Goal: Transaction & Acquisition: Purchase product/service

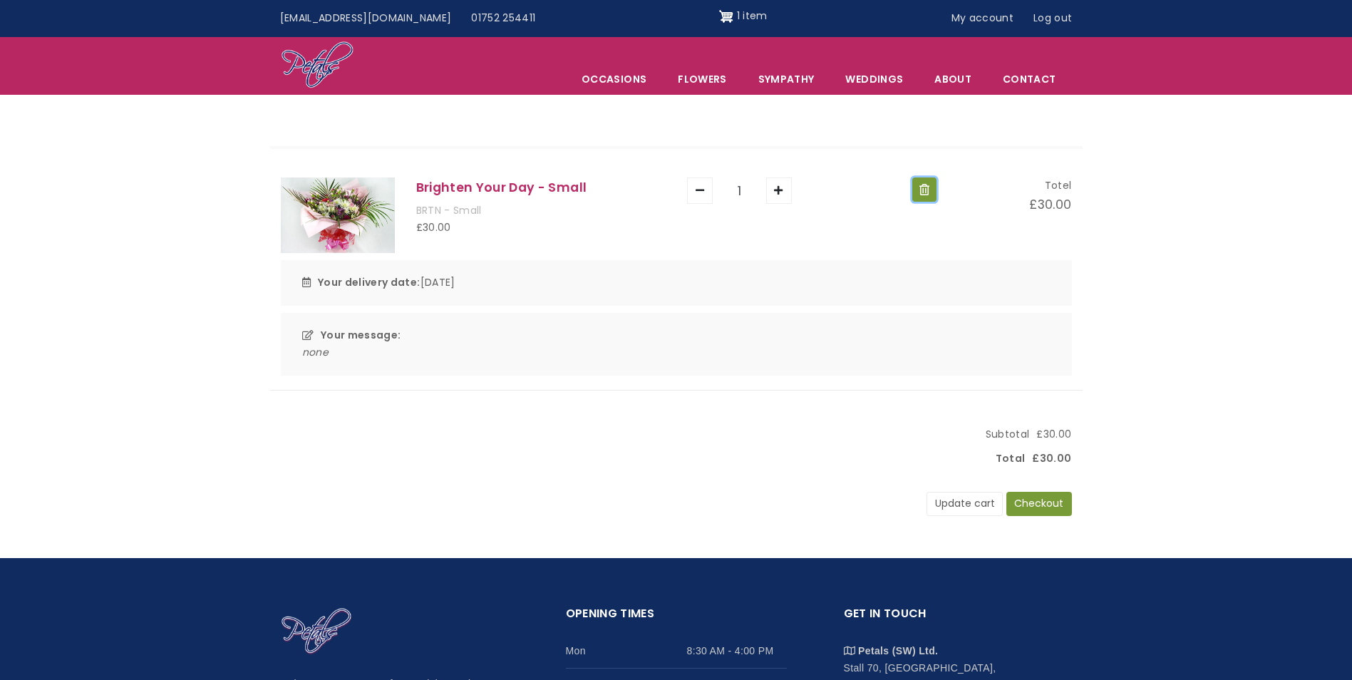
click at [913, 190] on button "Remove" at bounding box center [924, 189] width 24 height 24
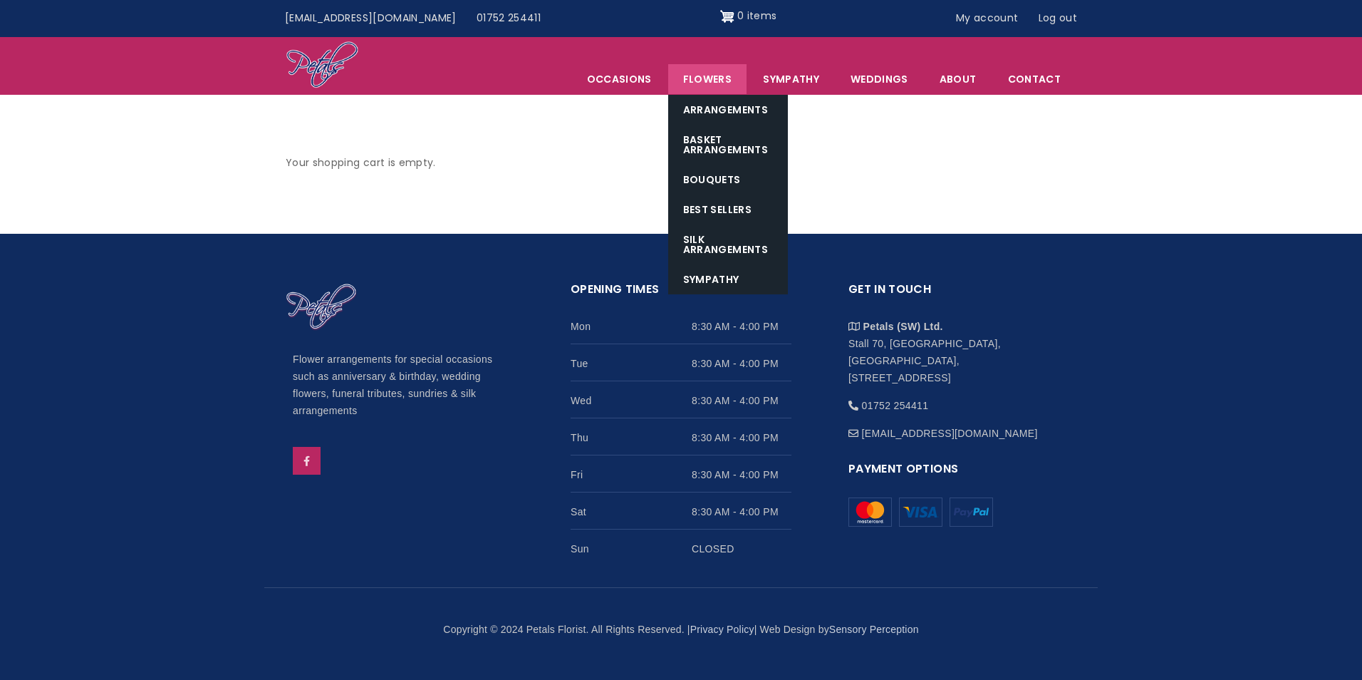
click at [707, 76] on link "Flowers" at bounding box center [707, 79] width 78 height 30
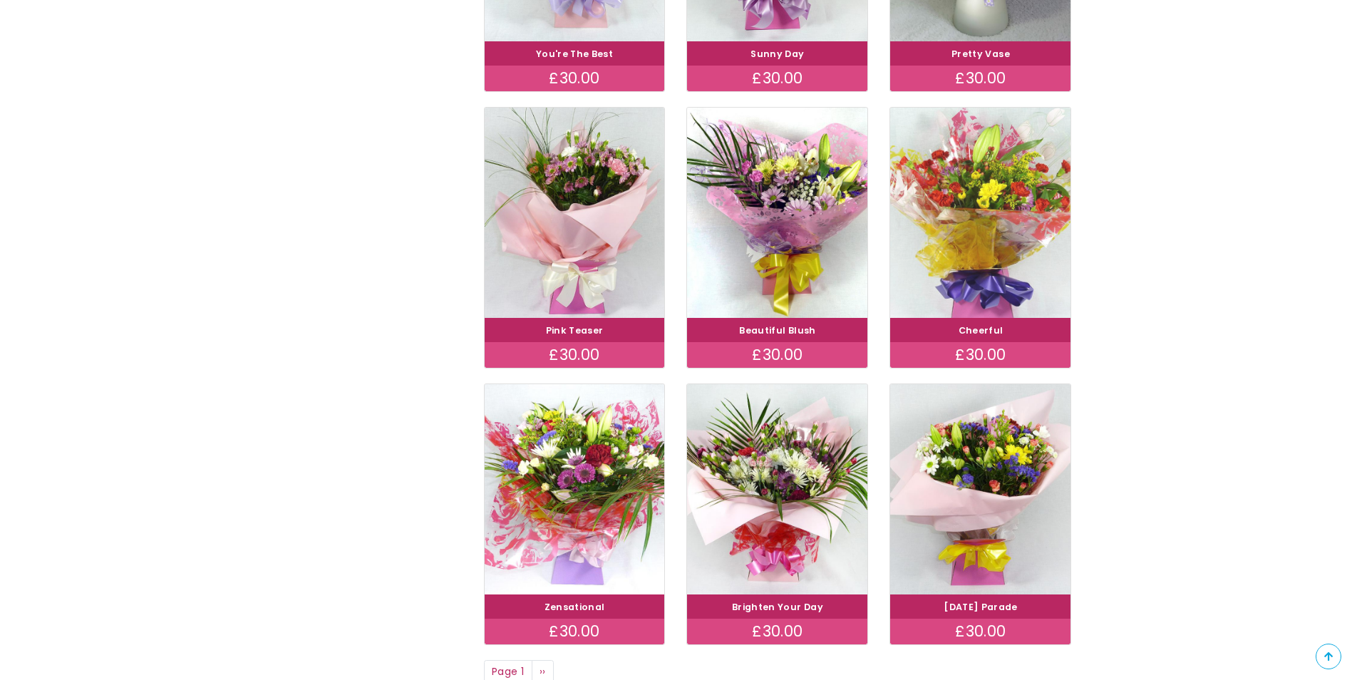
scroll to position [784, 0]
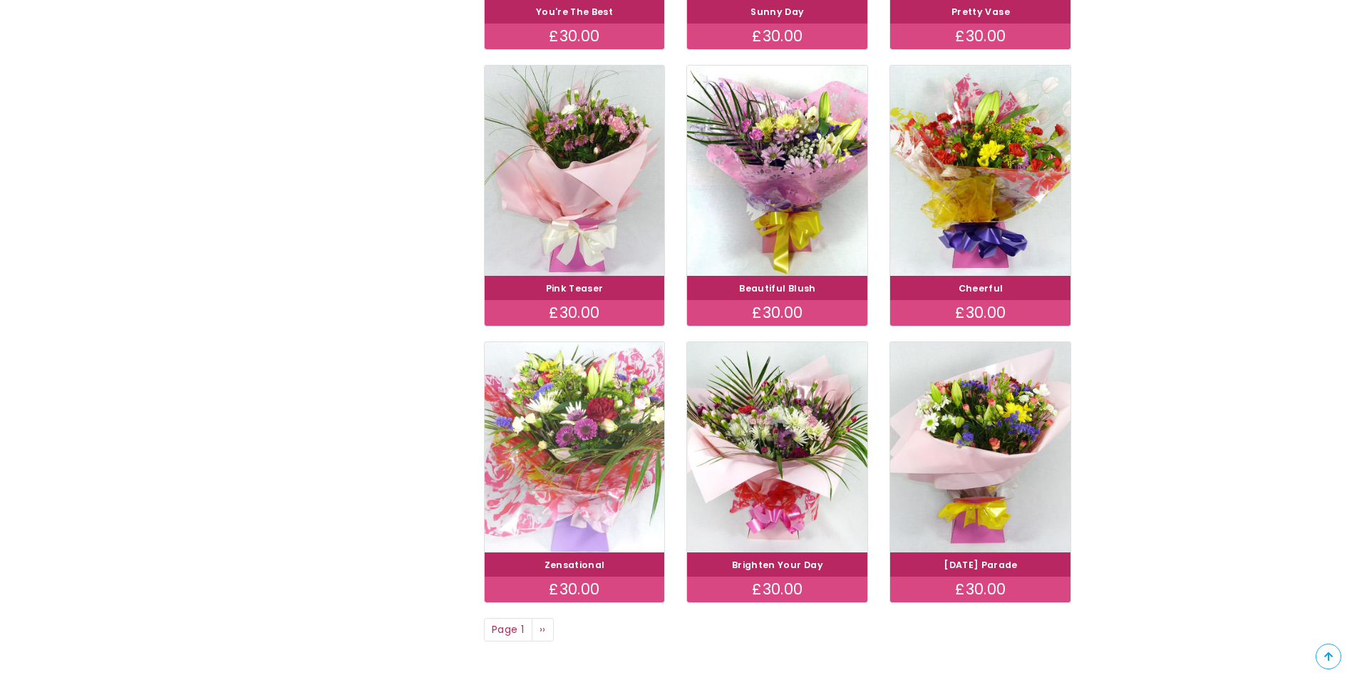
click at [575, 449] on img at bounding box center [574, 446] width 202 height 234
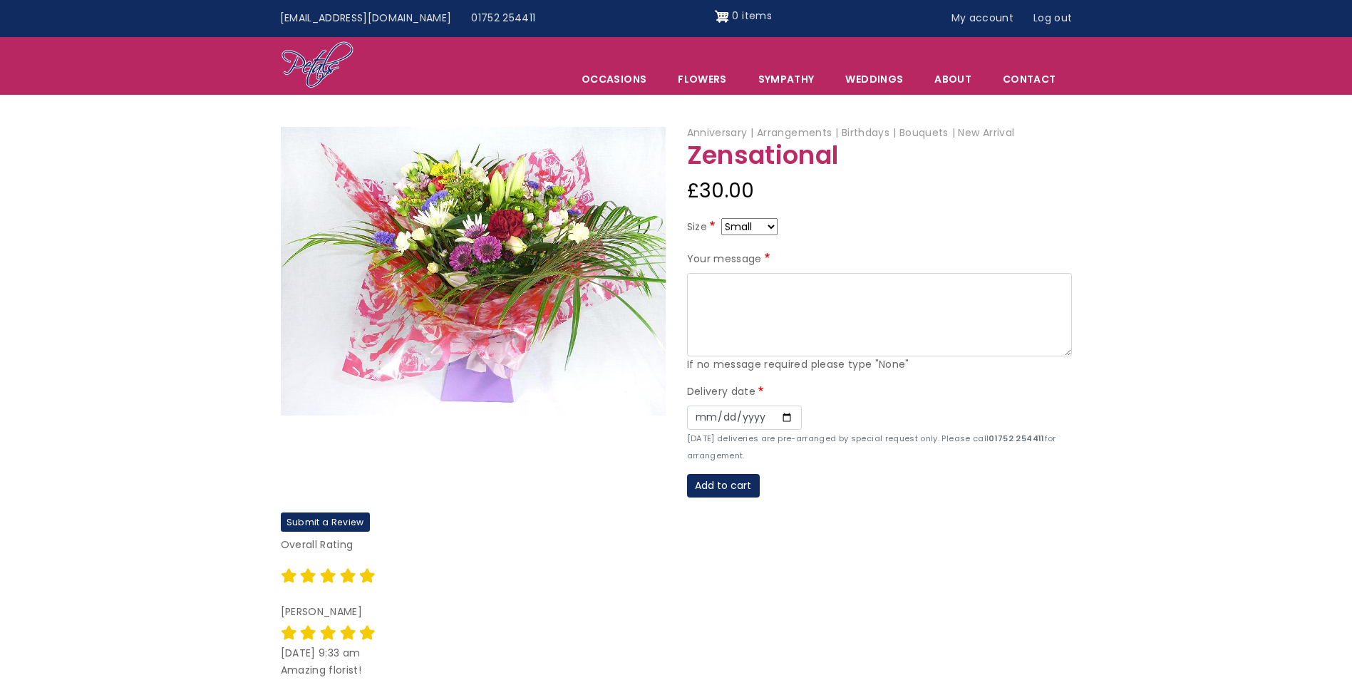
click at [750, 222] on select "Small Medium Large" at bounding box center [749, 226] width 56 height 17
select select "9"
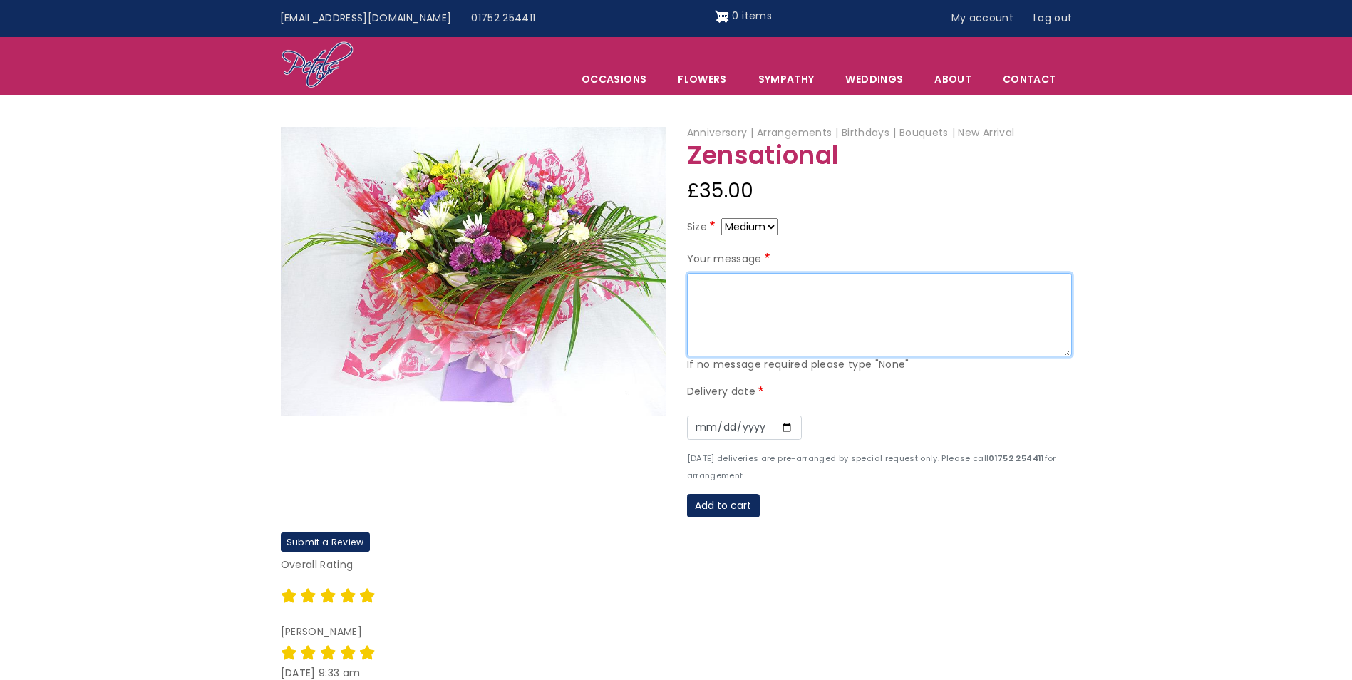
click at [821, 309] on textarea "Your message" at bounding box center [879, 315] width 385 height 84
click at [753, 301] on textarea "Your message" at bounding box center [879, 315] width 385 height 84
paste textarea "To Chrissie Hope you are on the mend, get well soon. Best wishes from your frie…"
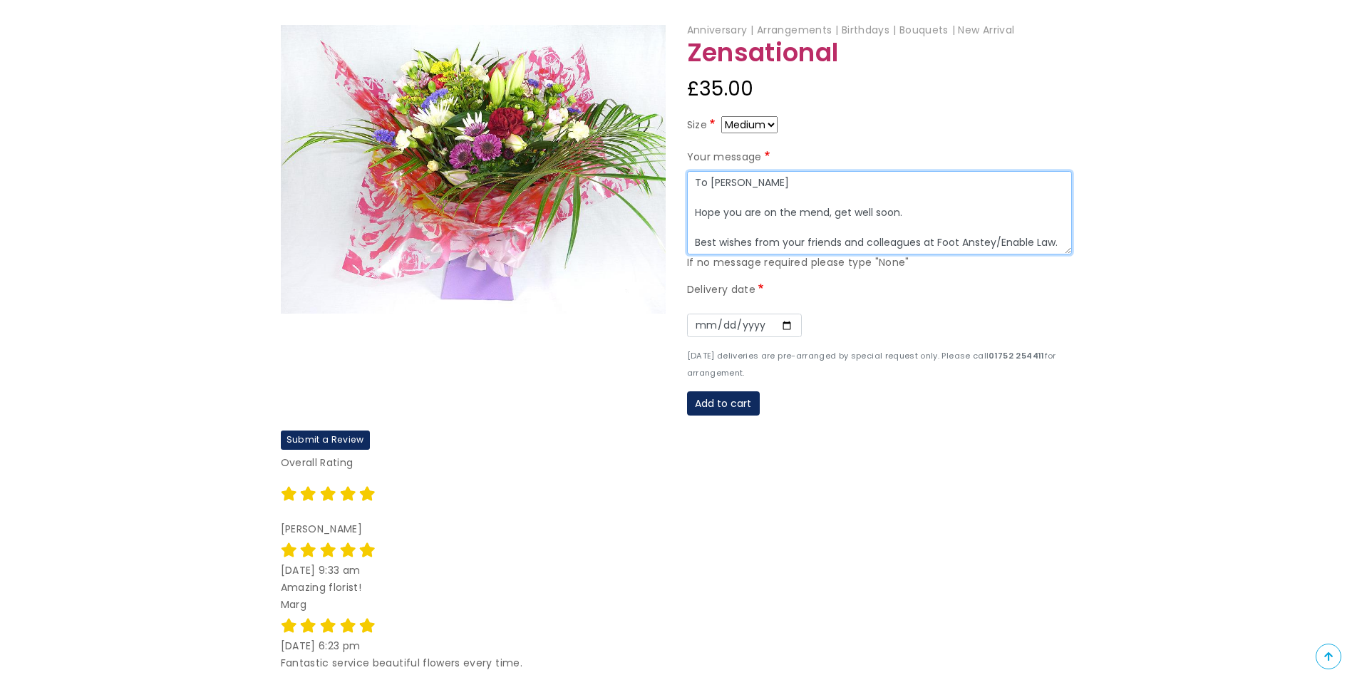
scroll to position [143, 0]
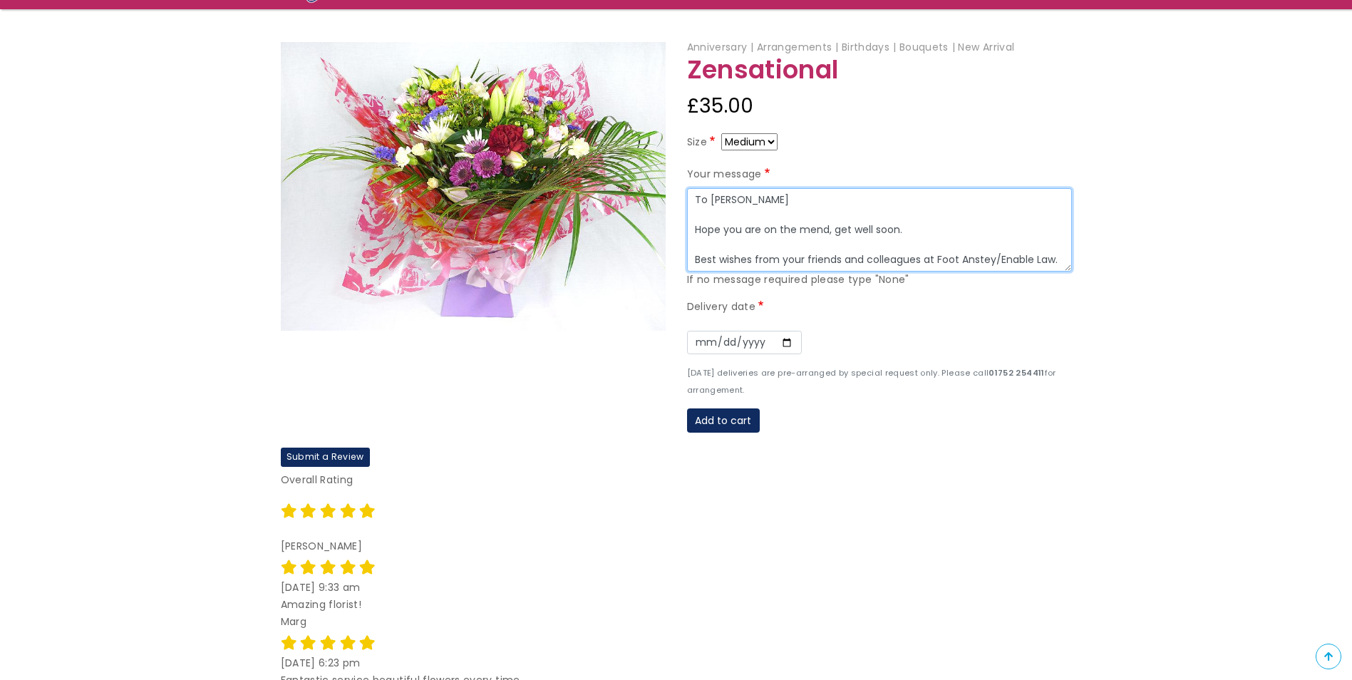
type textarea "To Chrissie Hope you are on the mend, get well soon. Best wishes from your frie…"
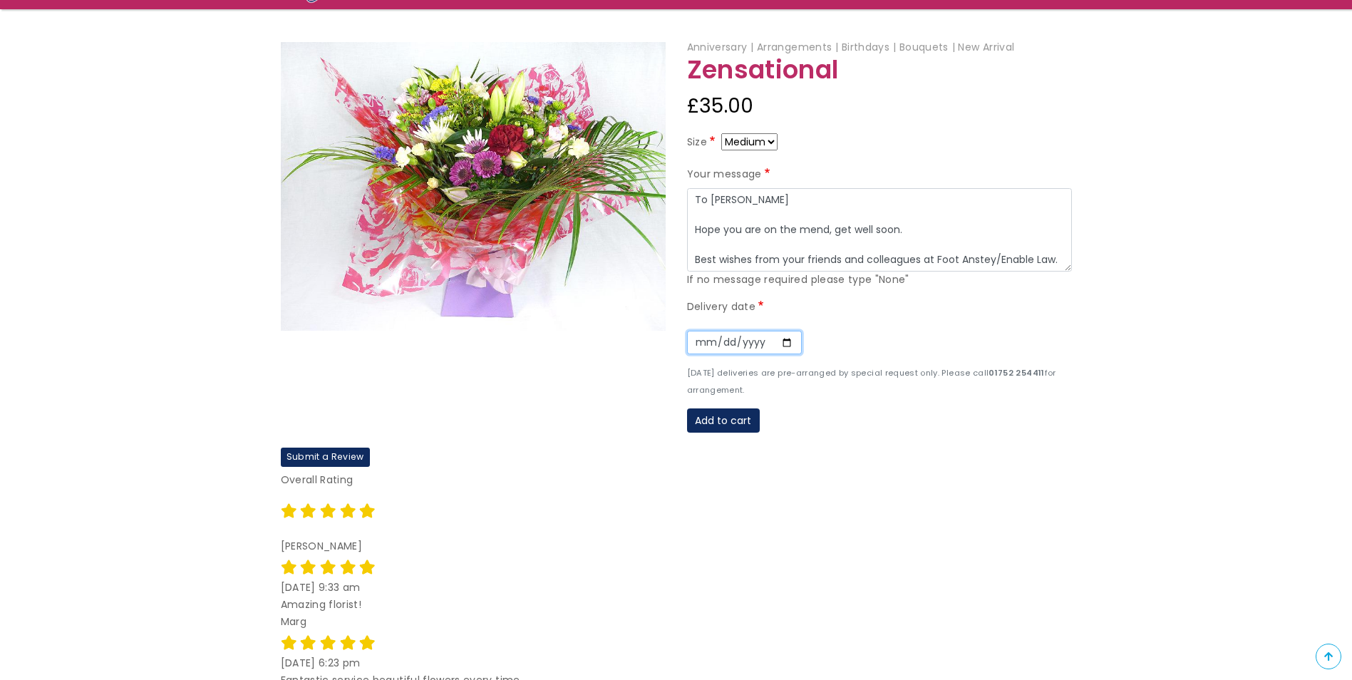
click at [789, 342] on input "Date" at bounding box center [744, 343] width 115 height 24
type input "2025-09-18"
click at [735, 423] on button "Add to cart" at bounding box center [723, 420] width 73 height 24
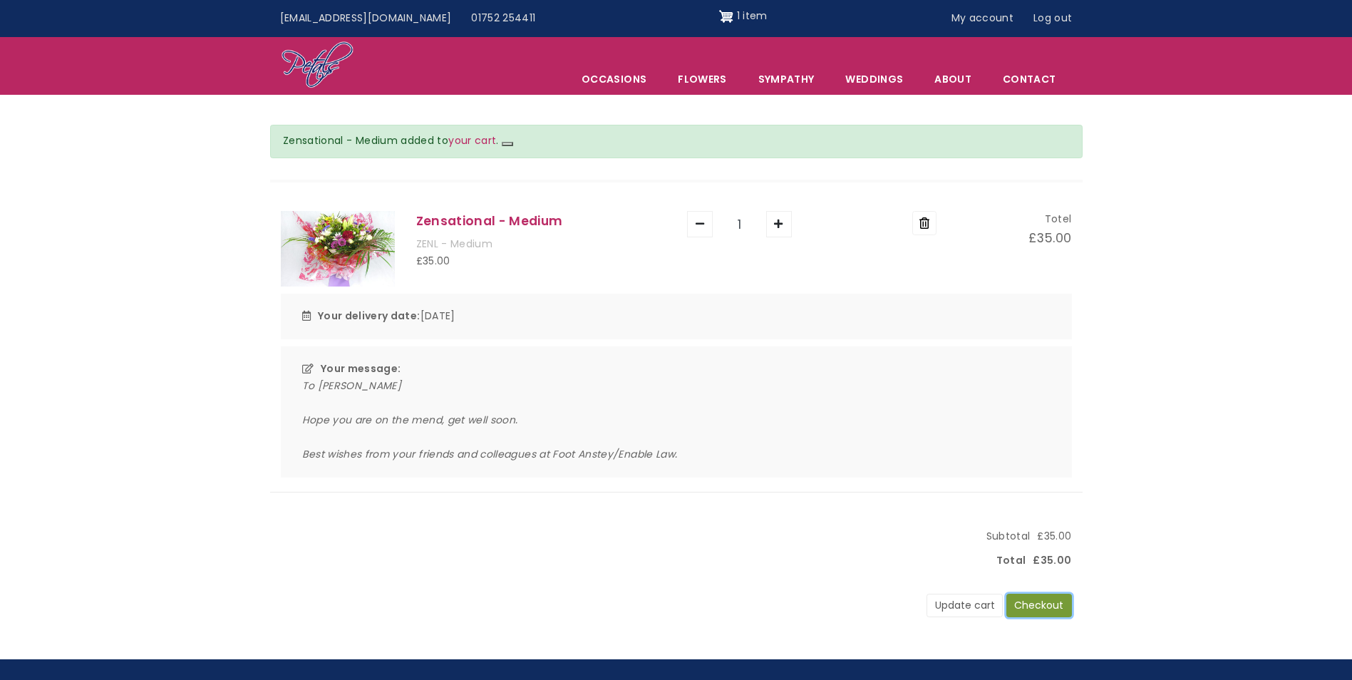
click at [1048, 608] on button "Checkout" at bounding box center [1039, 606] width 66 height 24
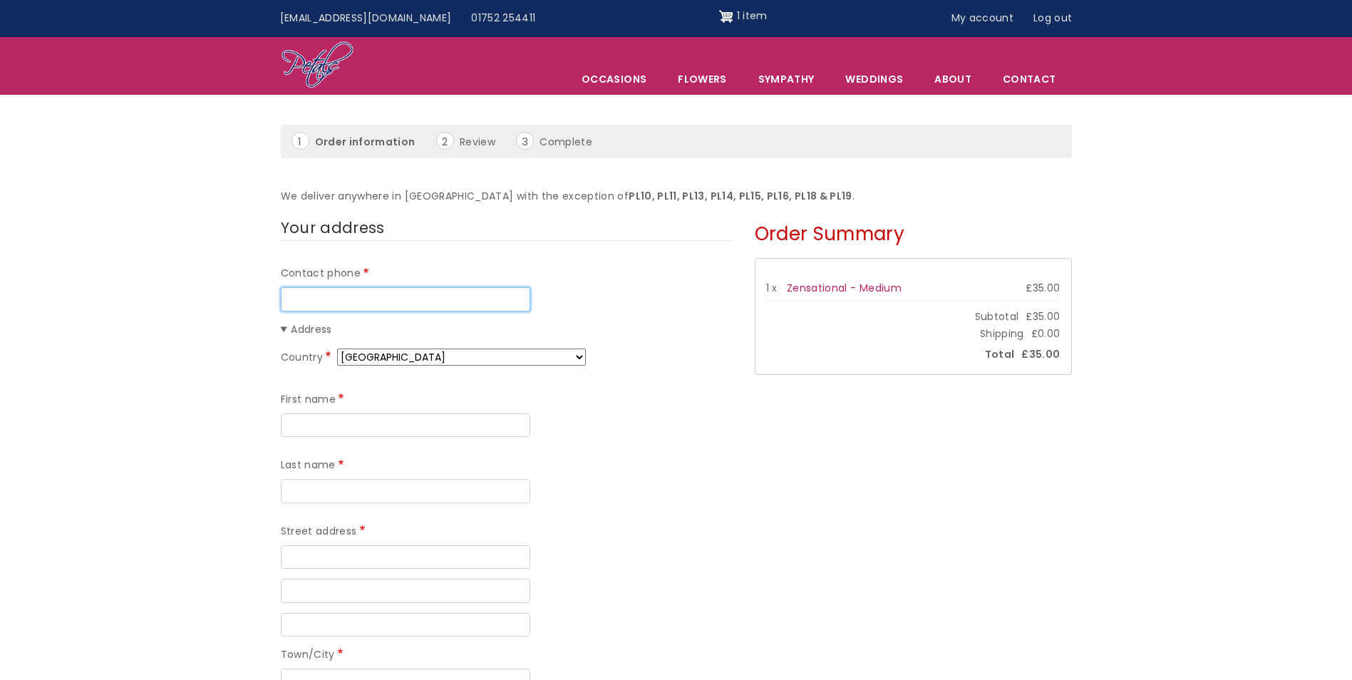
click at [395, 301] on input "Contact phone" at bounding box center [405, 299] width 249 height 24
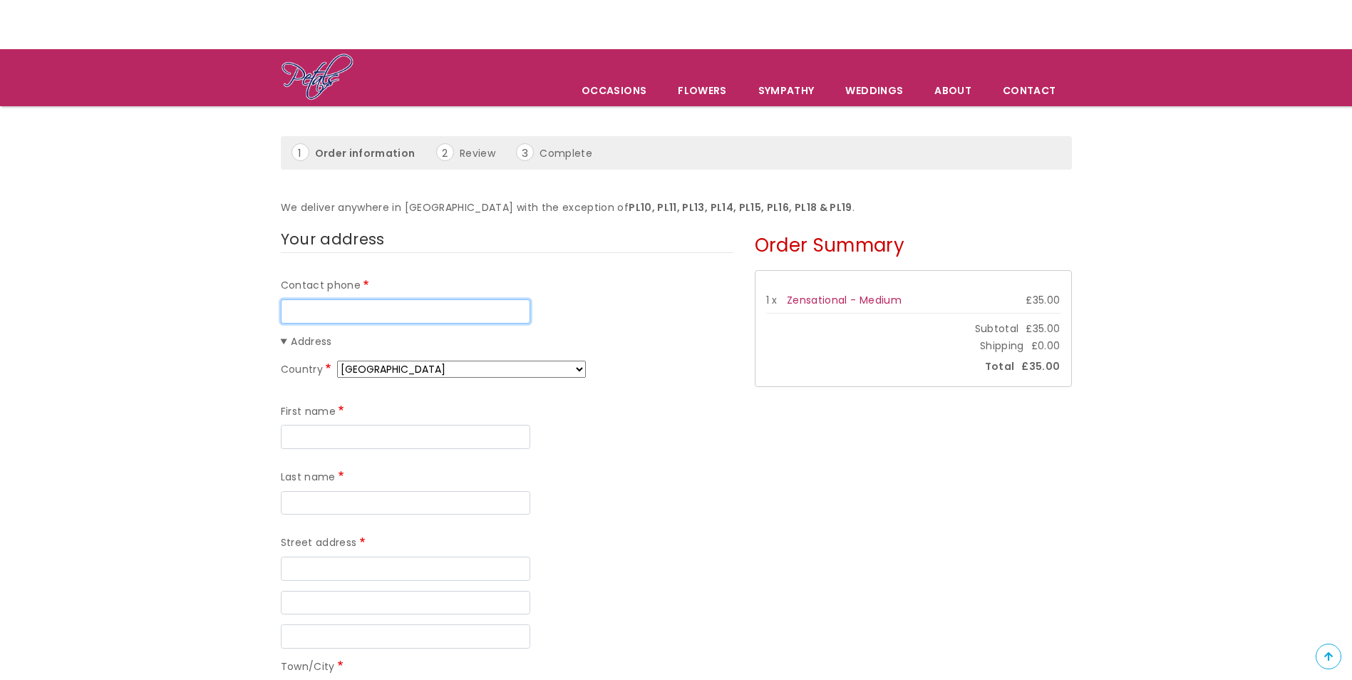
scroll to position [71, 0]
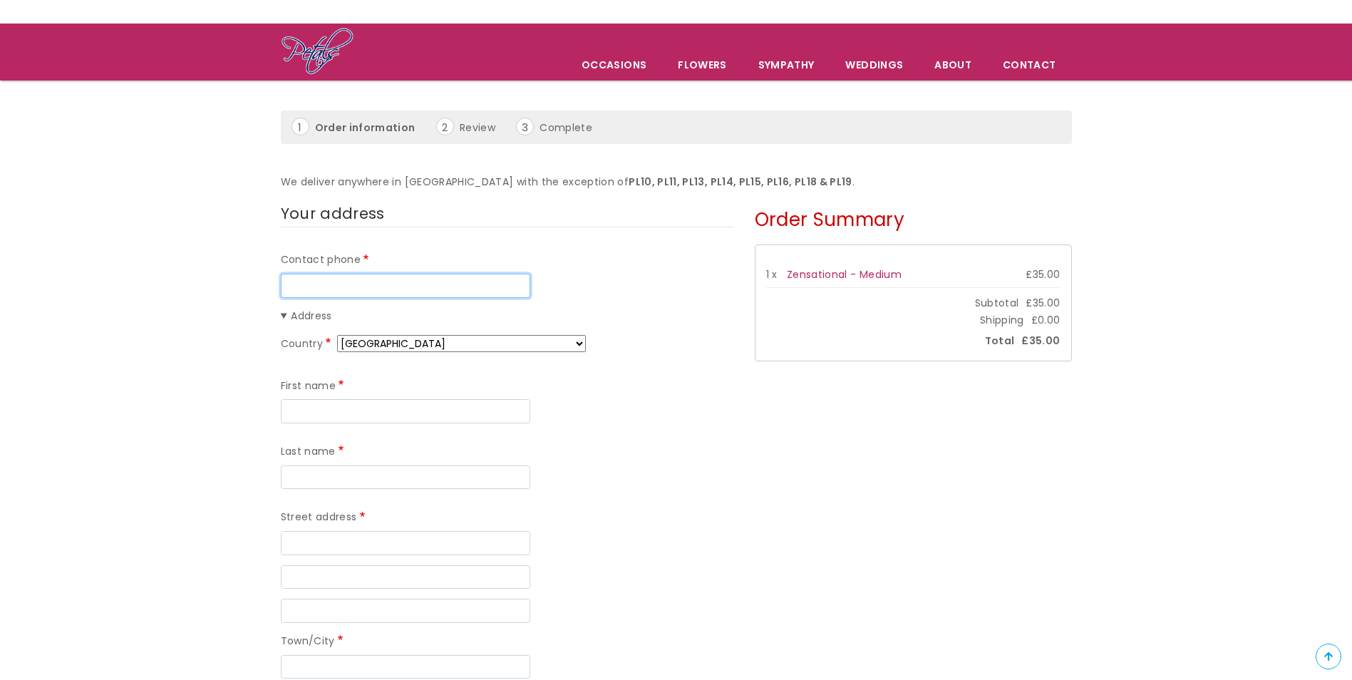
click at [318, 293] on input "Contact phone" at bounding box center [405, 286] width 249 height 24
type input "07870393845"
click at [375, 402] on input "First name" at bounding box center [405, 411] width 249 height 24
type input "Chrissie"
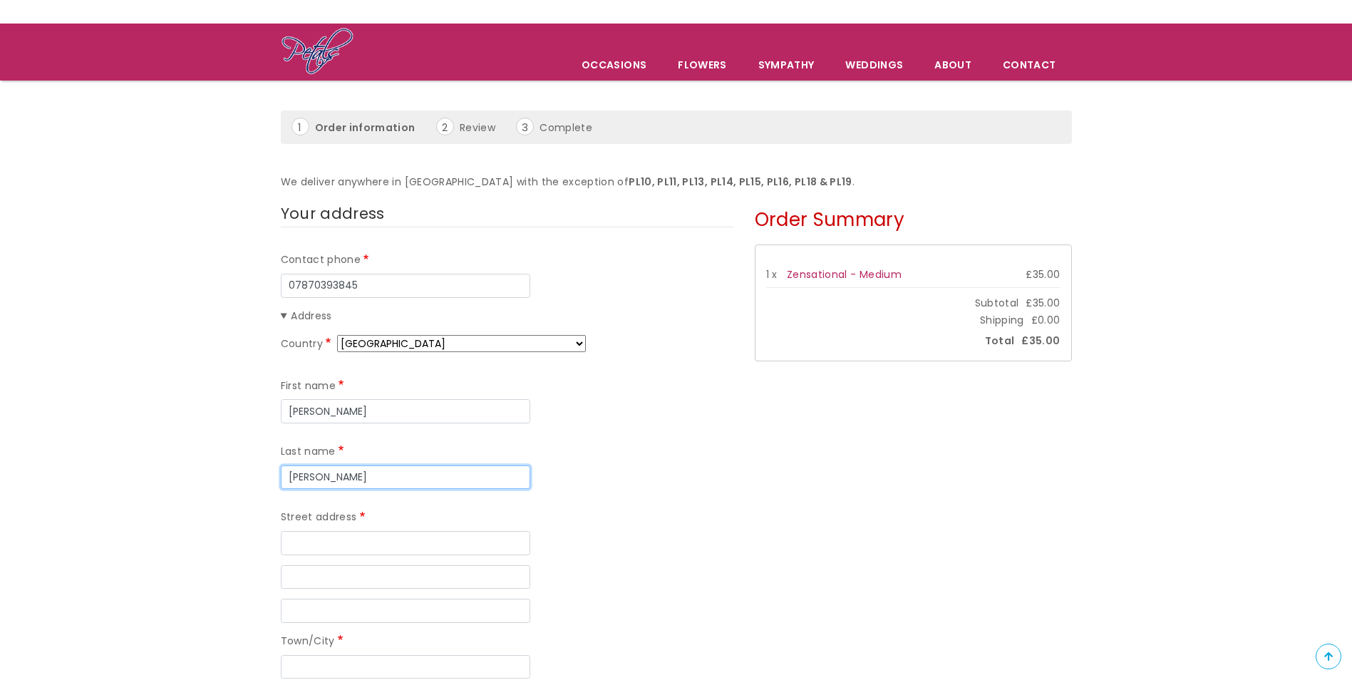
type input "Hudson"
click at [388, 531] on input "Street address" at bounding box center [405, 543] width 249 height 24
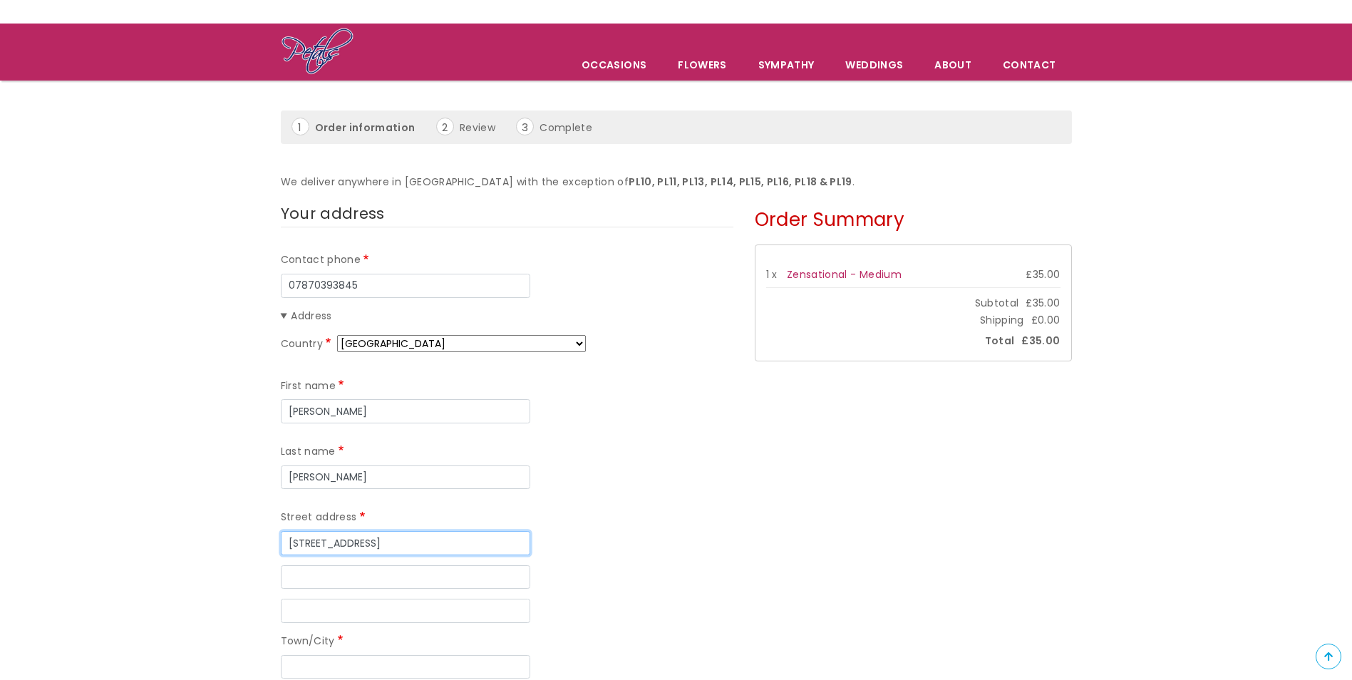
type input "45 Fairview Avenue"
type input "Laira"
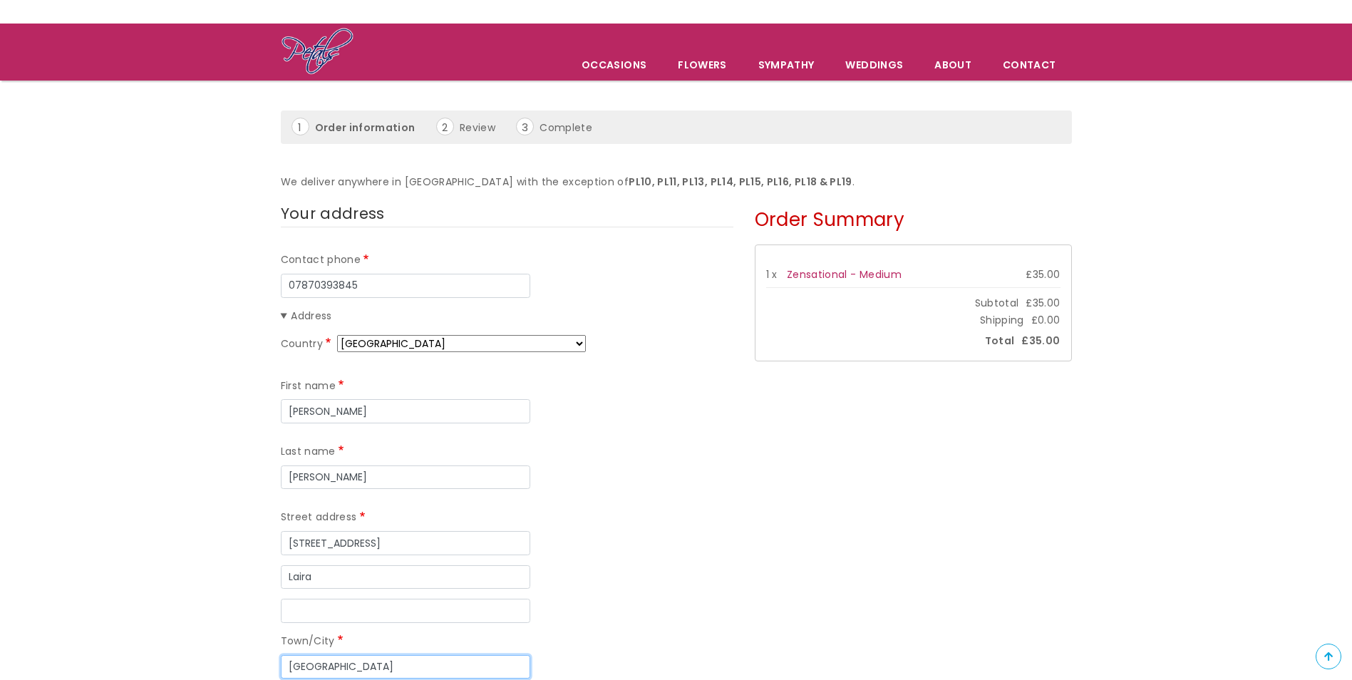
type input "Plymouth"
type input "PL3 6DP"
click at [715, 613] on div "Country Afghanistan Åland Islands Albania Algeria American Samoa Andorra Angola…" at bounding box center [507, 535] width 452 height 400
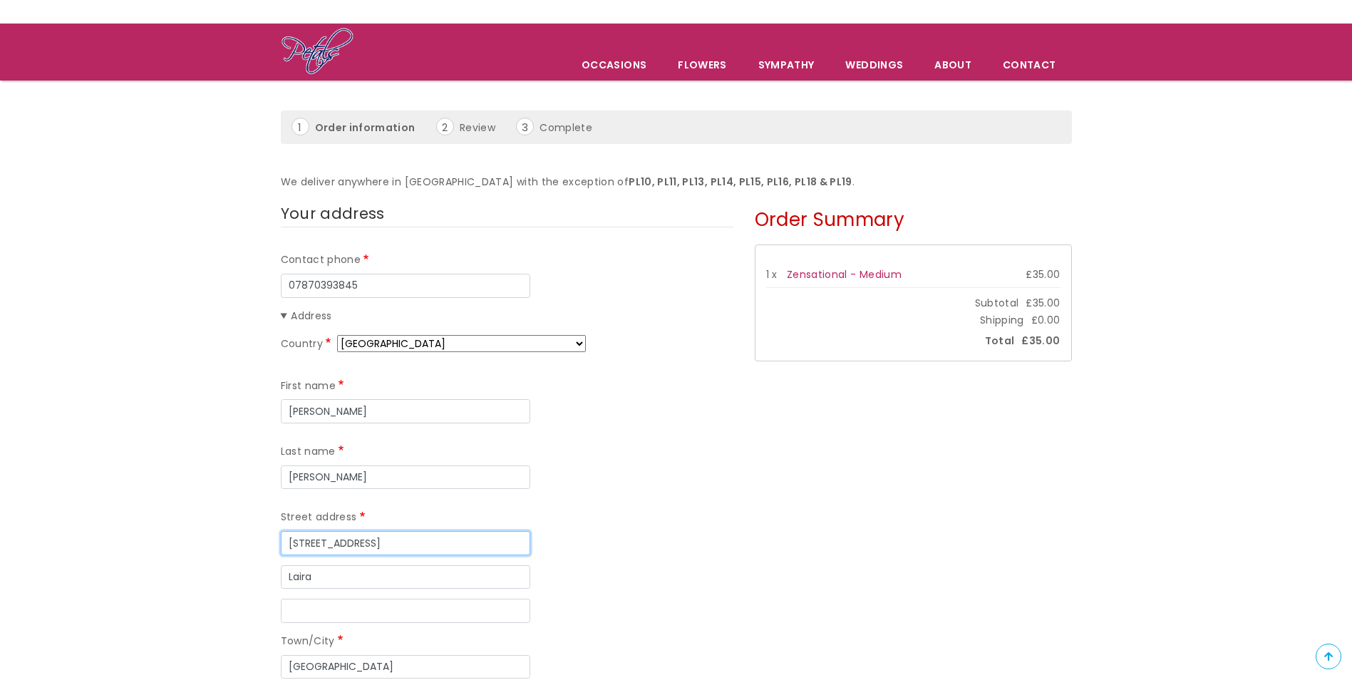
drag, startPoint x: 418, startPoint y: 473, endPoint x: 214, endPoint y: 462, distance: 204.1
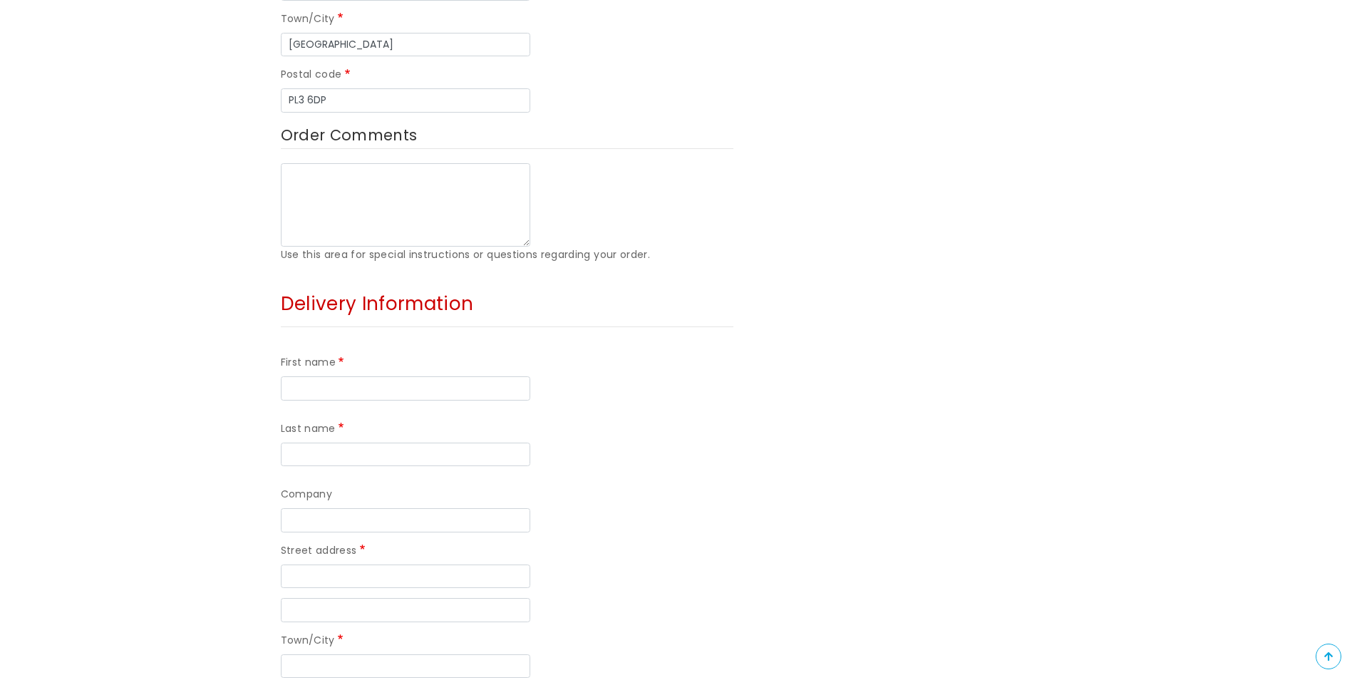
scroll to position [713, 0]
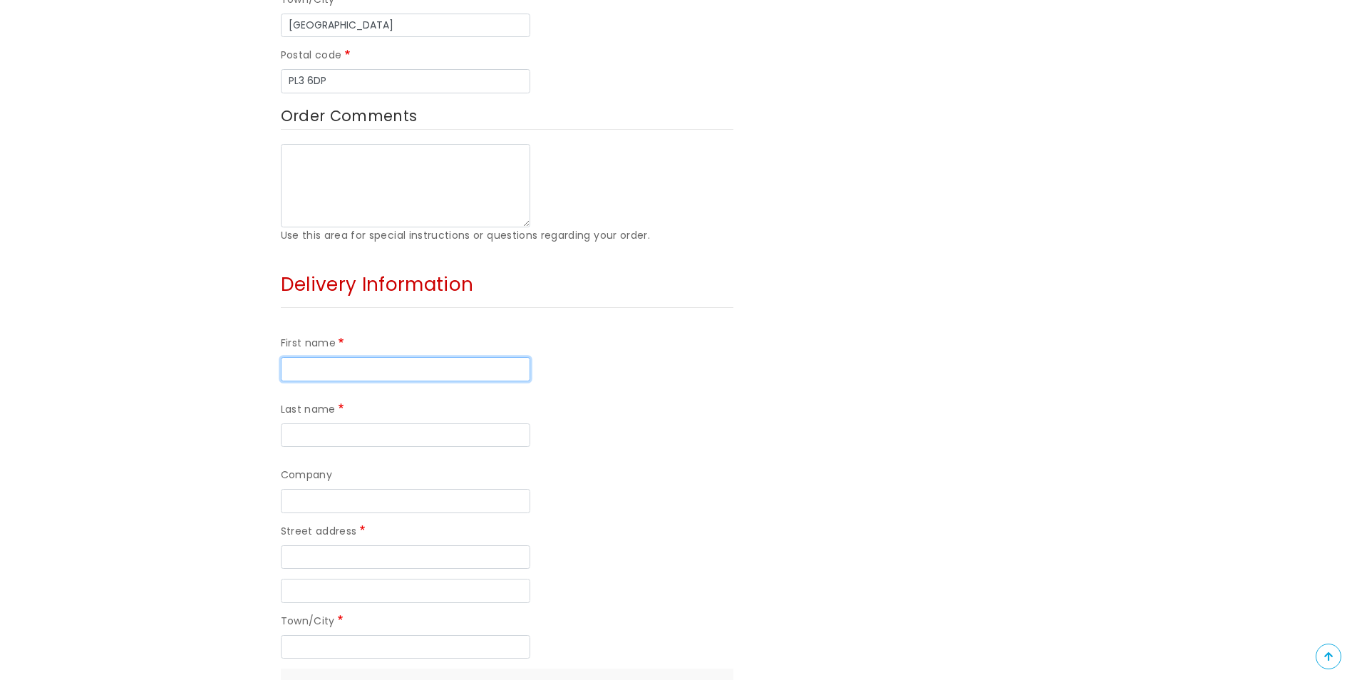
click at [380, 357] on input "First name" at bounding box center [405, 369] width 249 height 24
paste input "45 Fairview Avenue"
type input "45 Fairview Avenue"
click at [351, 545] on input "Street address" at bounding box center [405, 557] width 249 height 24
paste input "45 Fairview Avenue"
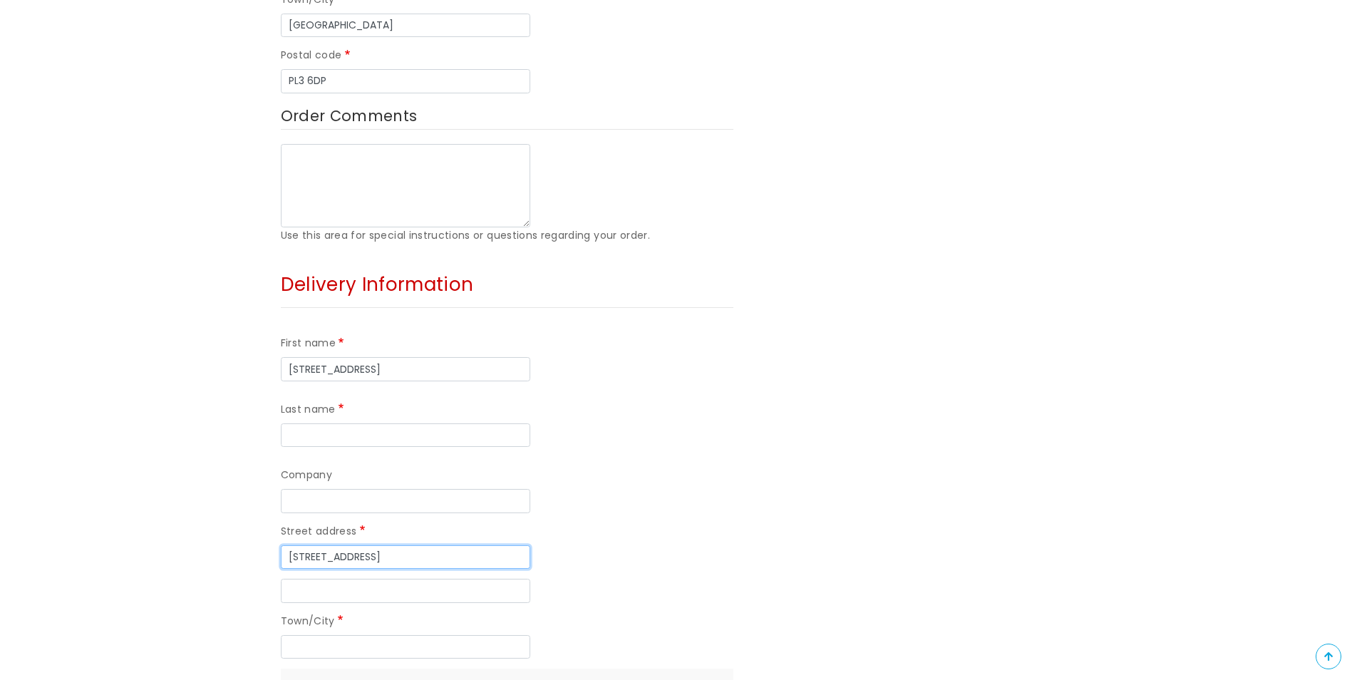
type input "45 Fairview Avenue"
click at [341, 635] on input "Town/City" at bounding box center [405, 647] width 249 height 24
type input "plymouth"
click at [57, 471] on form "Your address Contact phone 07870393845 Address Country Afghanistan Åland Island…" at bounding box center [676, 282] width 1352 height 1444
click at [275, 623] on div "Your address Contact phone 07870393845 Address Country Afghanistan Åland Island…" at bounding box center [507, 282] width 474 height 1444
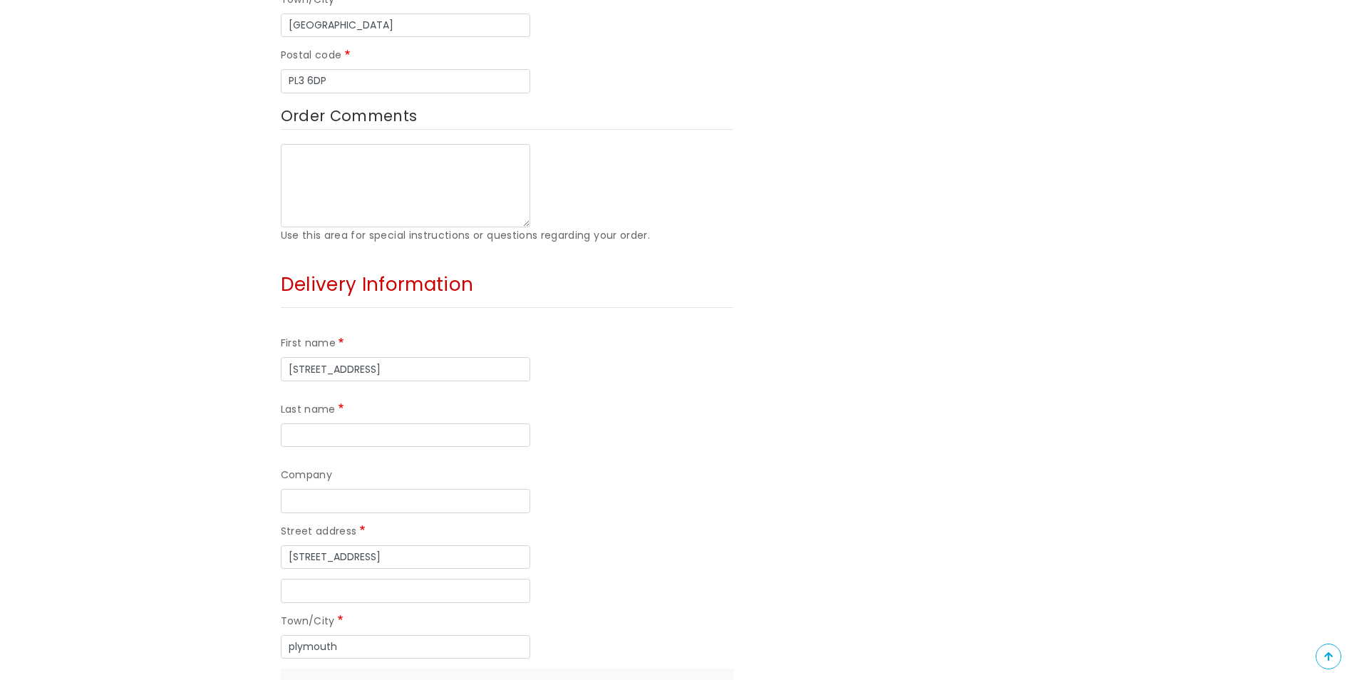
checkbox input "false"
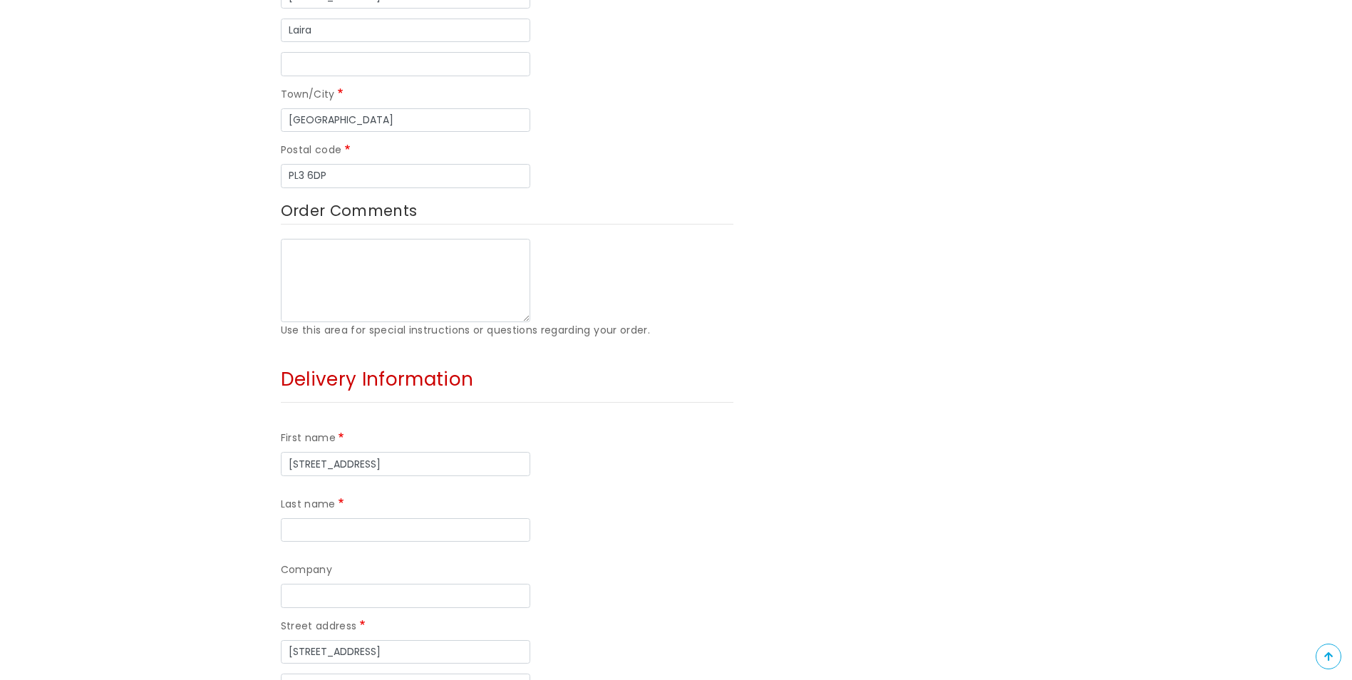
scroll to position [428, 0]
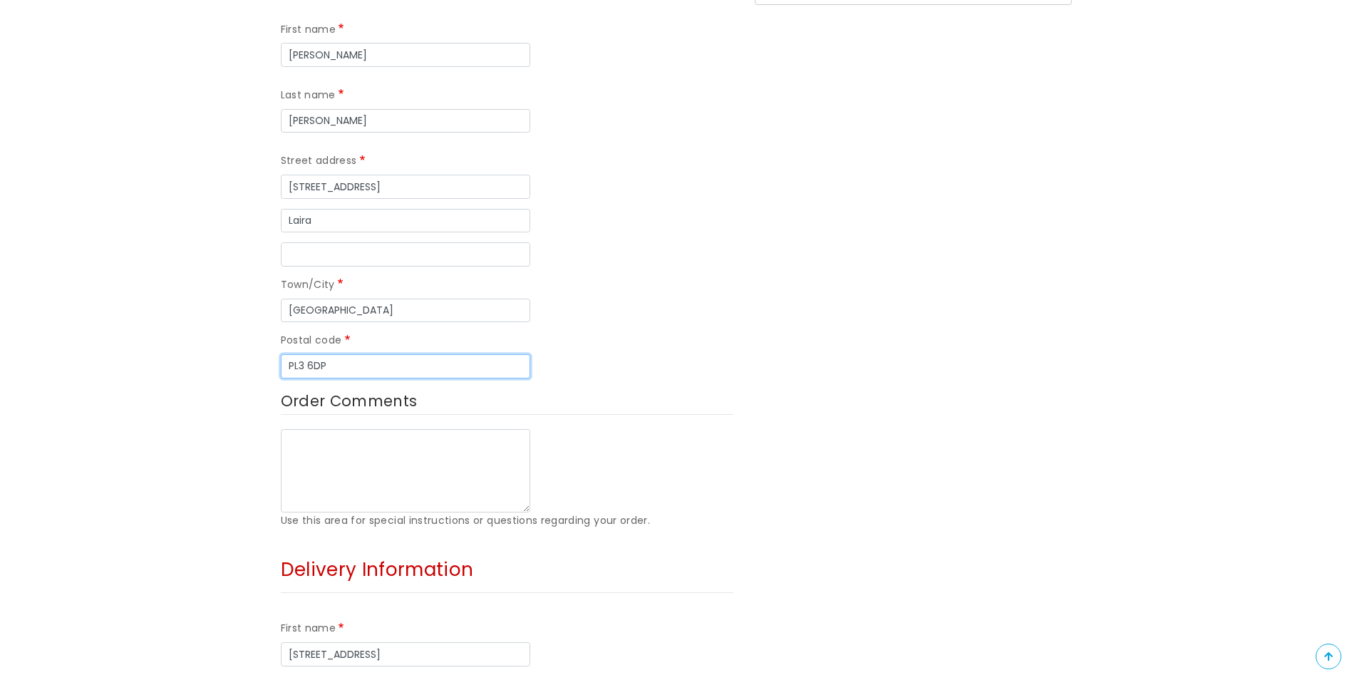
drag, startPoint x: 341, startPoint y: 294, endPoint x: 252, endPoint y: 284, distance: 89.7
click at [252, 284] on form "Your address Contact phone 07870393845 Address Country Afghanistan Åland Island…" at bounding box center [676, 567] width 1352 height 1444
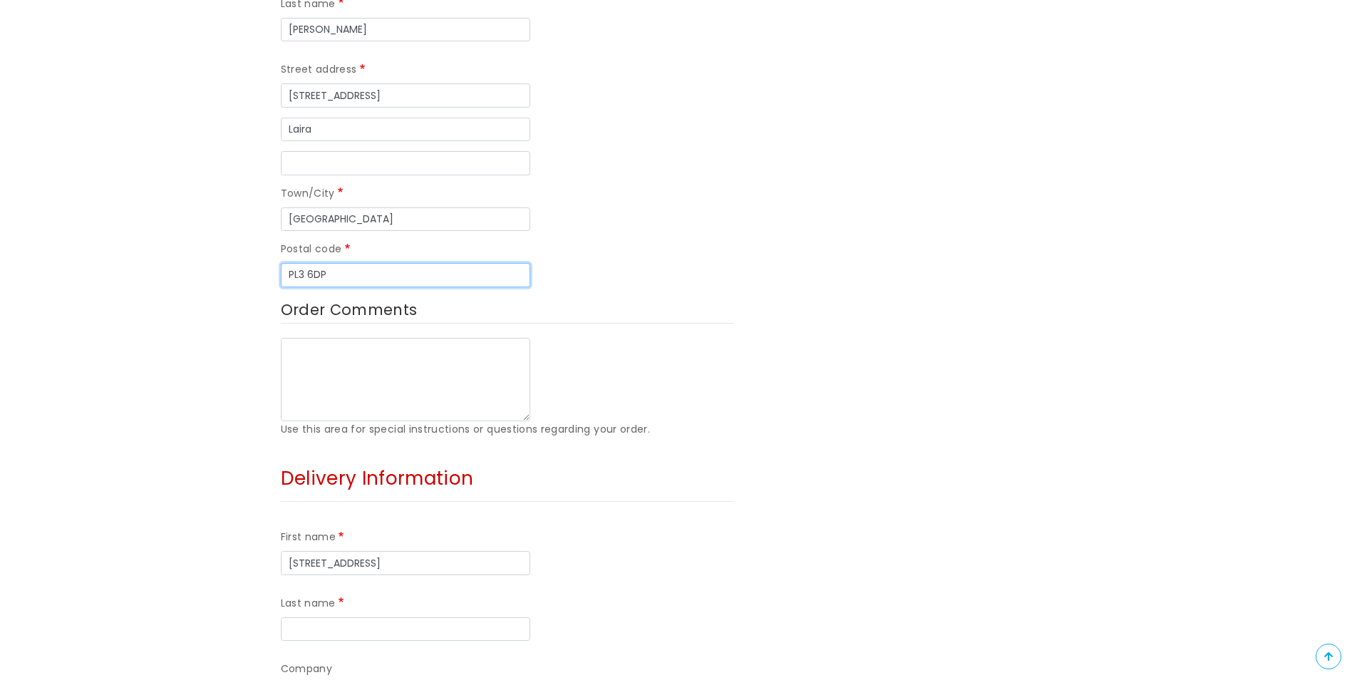
scroll to position [713, 0]
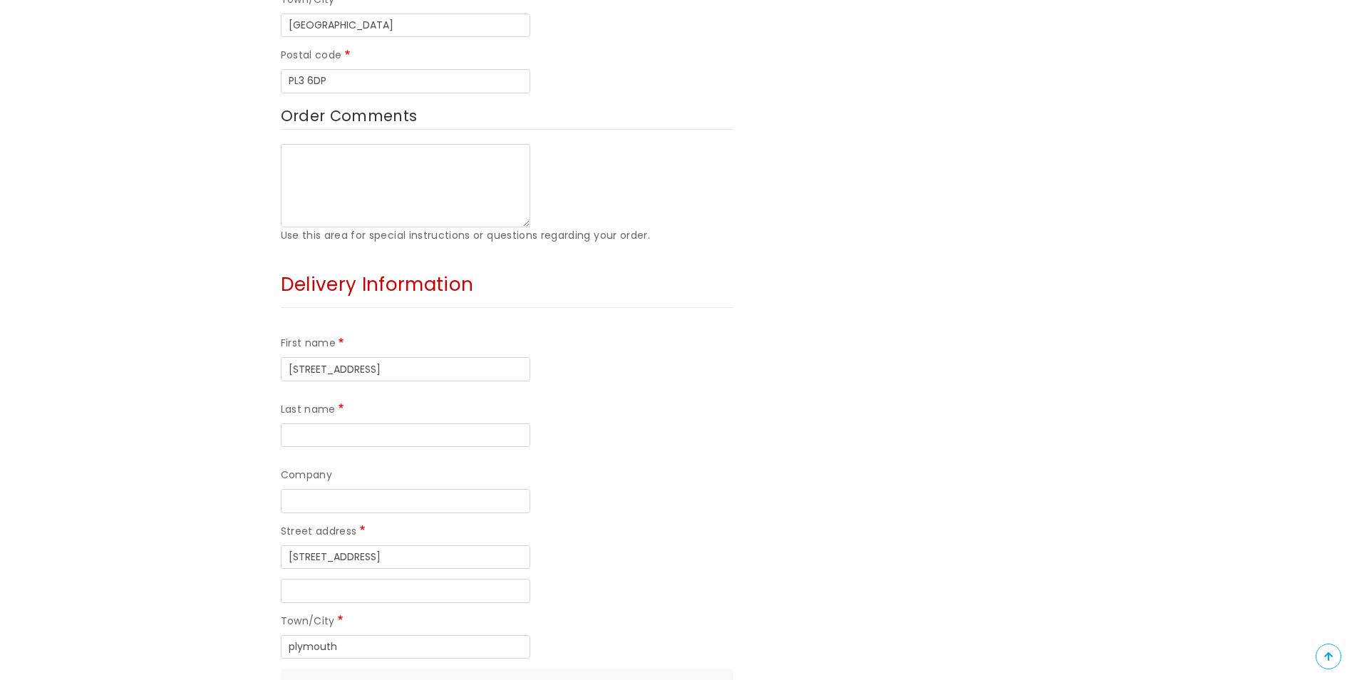
paste input "PL3 6DP"
type input "PL3 6DP"
drag, startPoint x: 403, startPoint y: 309, endPoint x: 195, endPoint y: 289, distance: 208.2
click at [198, 289] on form "Your address Contact phone 07870393845 Address Country Afghanistan Åland Island…" at bounding box center [676, 282] width 1352 height 1444
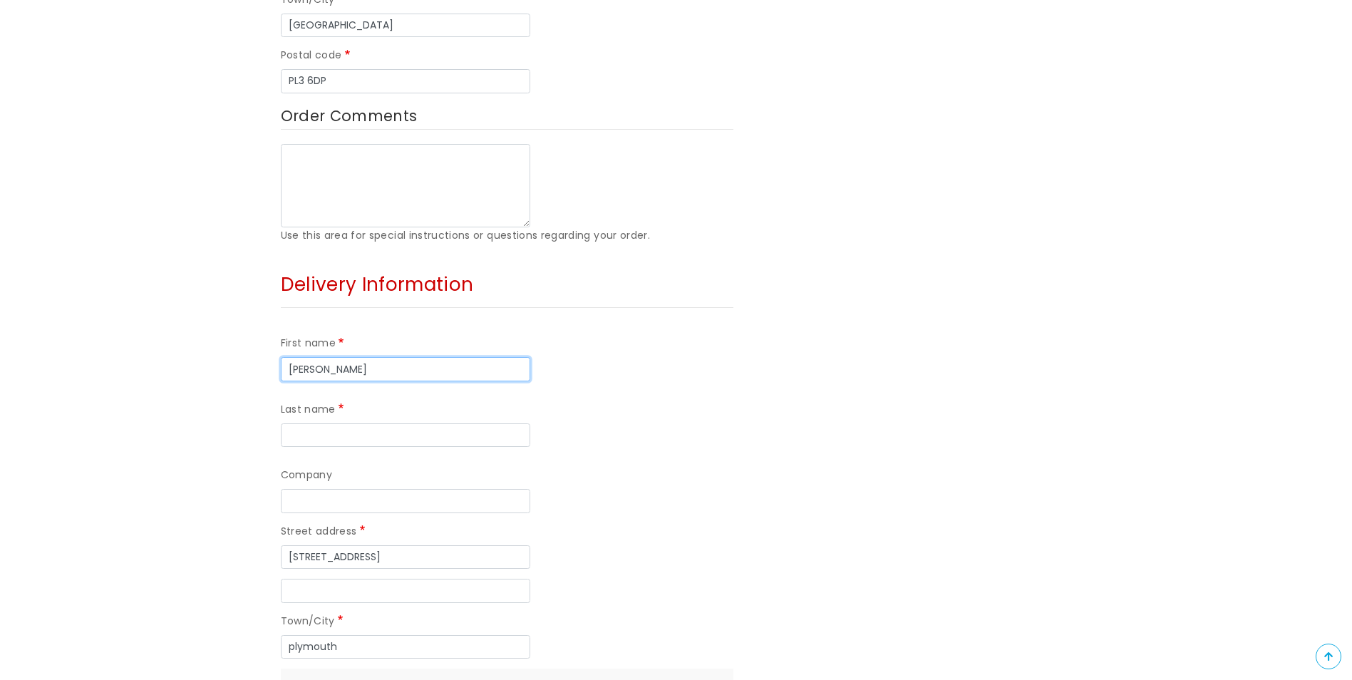
type input "Chrissie"
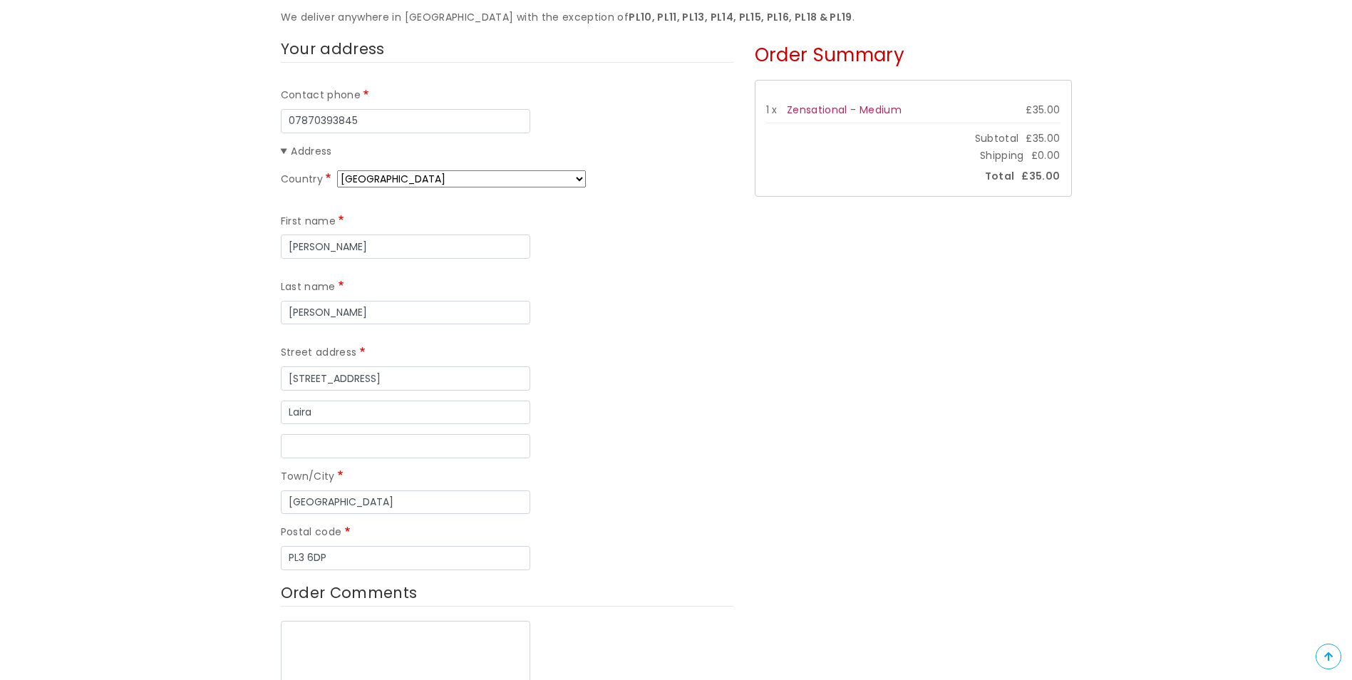
scroll to position [214, 0]
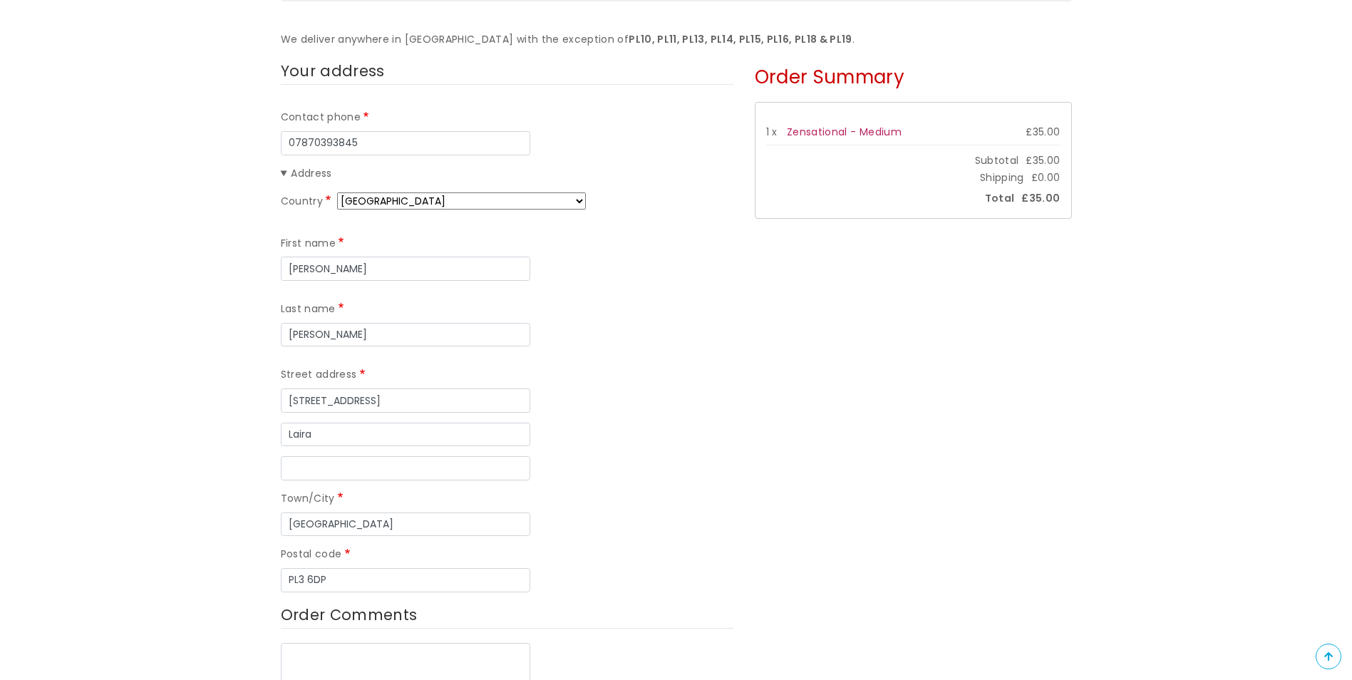
type input "Hudson"
drag, startPoint x: 370, startPoint y: 275, endPoint x: 37, endPoint y: 256, distance: 333.3
type input "Kerensa"
type input "Sydenhan"
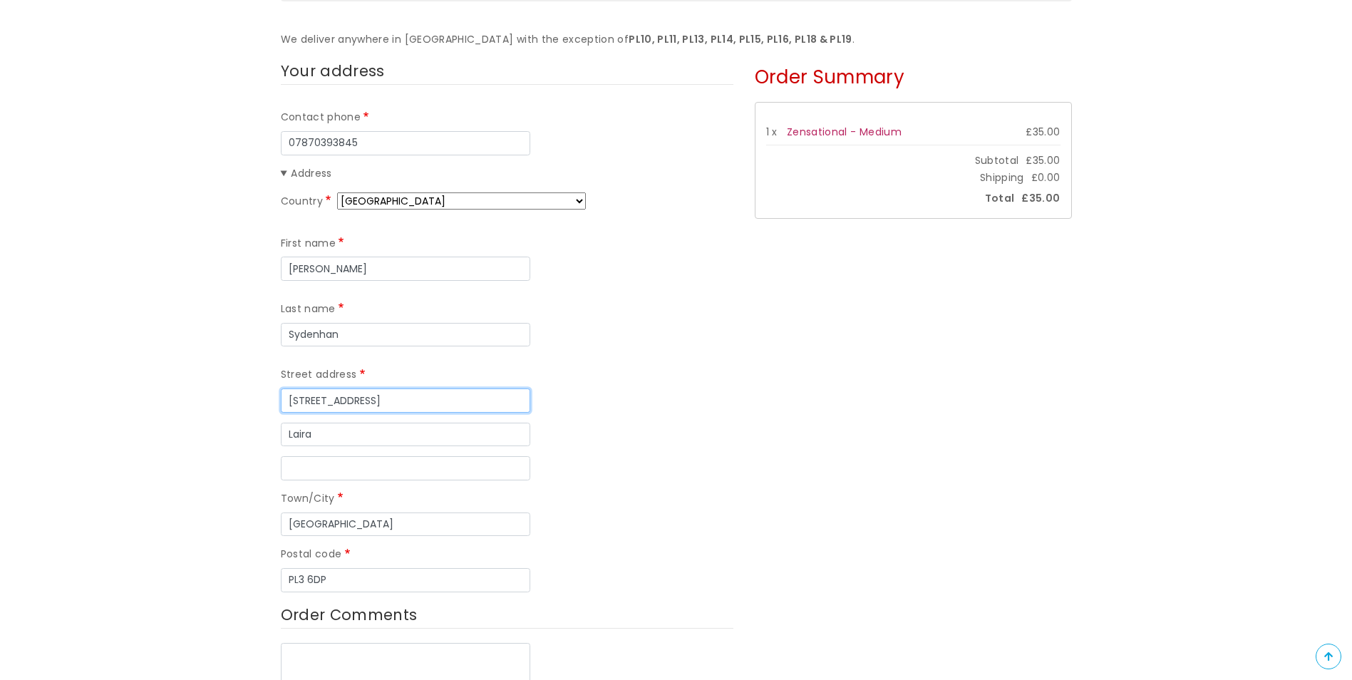
drag, startPoint x: 408, startPoint y: 333, endPoint x: 243, endPoint y: 344, distance: 165.7
drag, startPoint x: 314, startPoint y: 363, endPoint x: 350, endPoint y: 447, distance: 90.7
drag, startPoint x: 324, startPoint y: 517, endPoint x: 250, endPoint y: 517, distance: 74.1
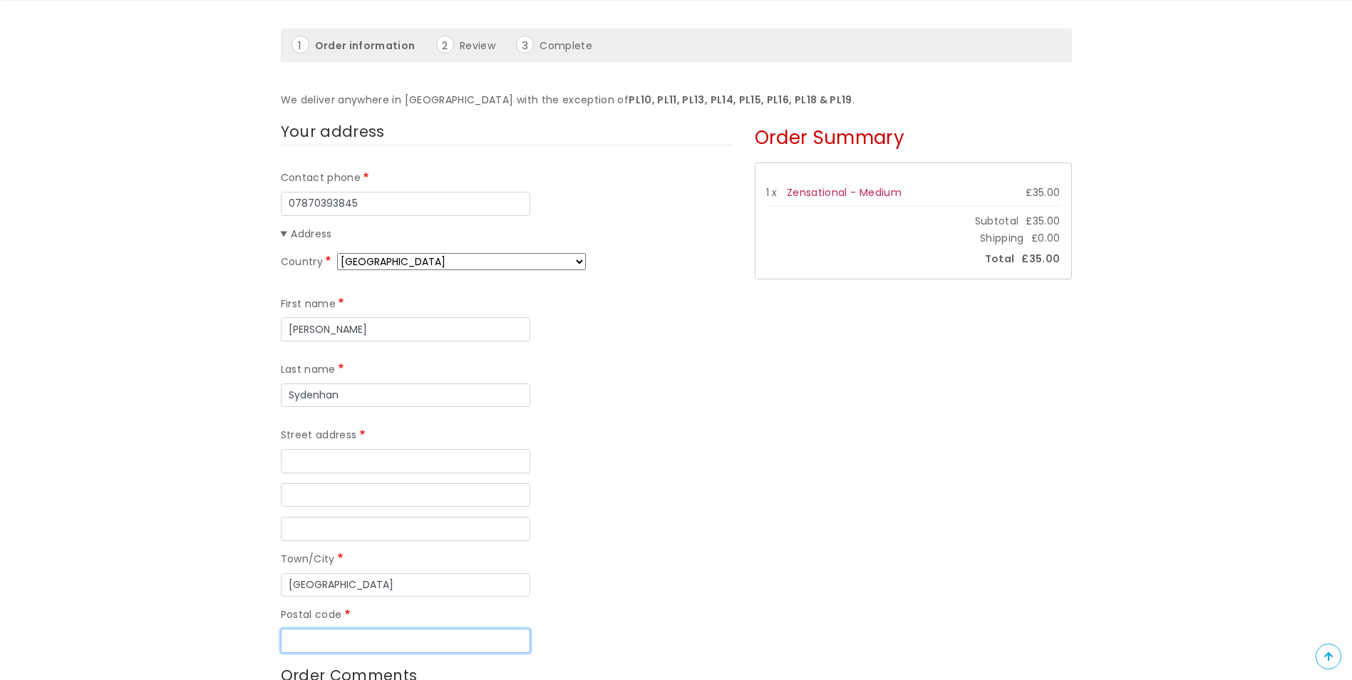
scroll to position [143, 0]
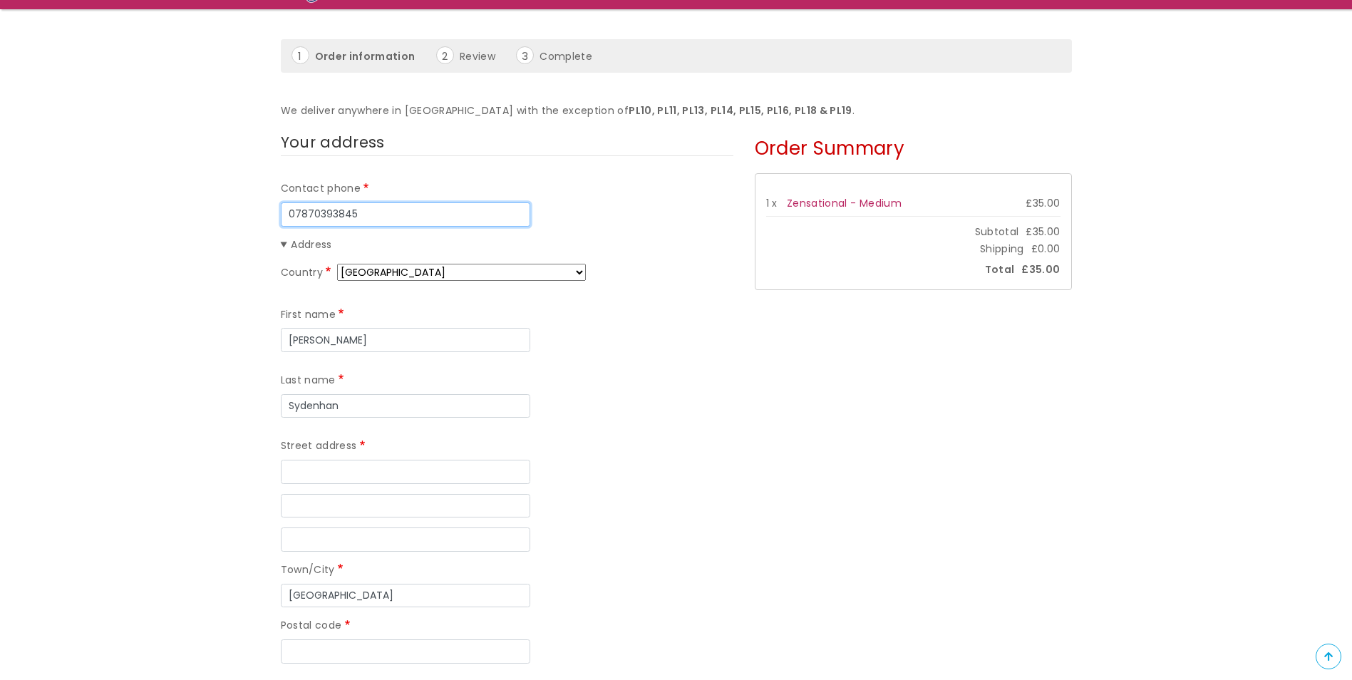
drag, startPoint x: 380, startPoint y: 205, endPoint x: 194, endPoint y: 207, distance: 186.0
type input "07572686886"
click at [323, 460] on input "Street address" at bounding box center [405, 472] width 249 height 24
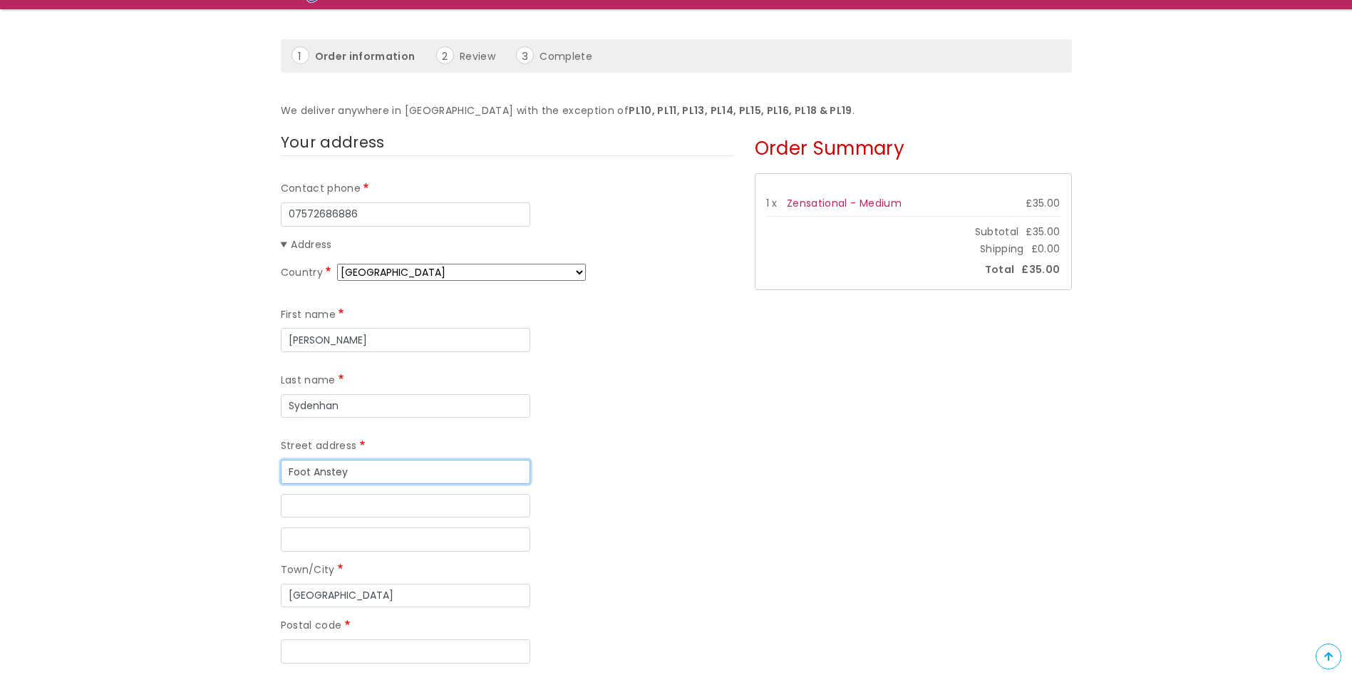
type input "Foot Anstey"
paste input "Salt Quay House"
type input "Salt Quay House"
click at [333, 617] on label "Postal code" at bounding box center [317, 625] width 72 height 17
click at [333, 639] on input "Postal code" at bounding box center [405, 651] width 249 height 24
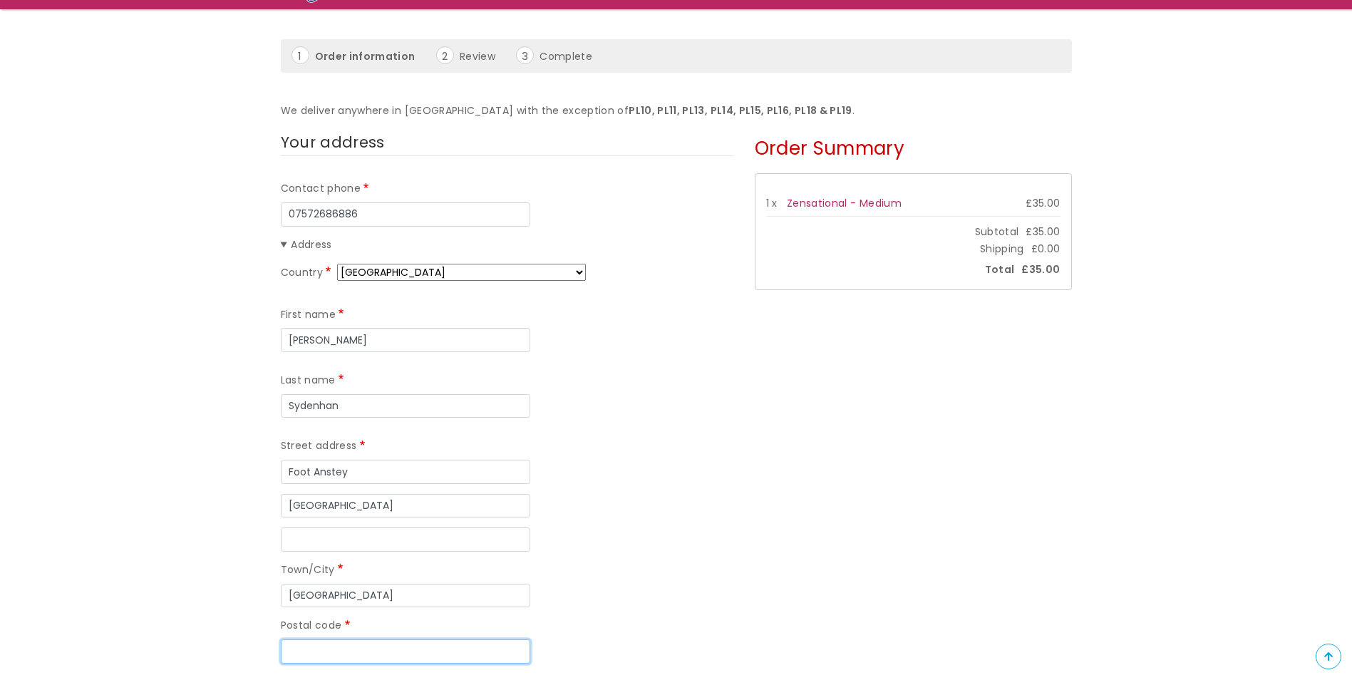
click at [341, 639] on input "Postal code" at bounding box center [405, 651] width 249 height 24
paste input "PL4 0BN"
type input "PL4 0BN"
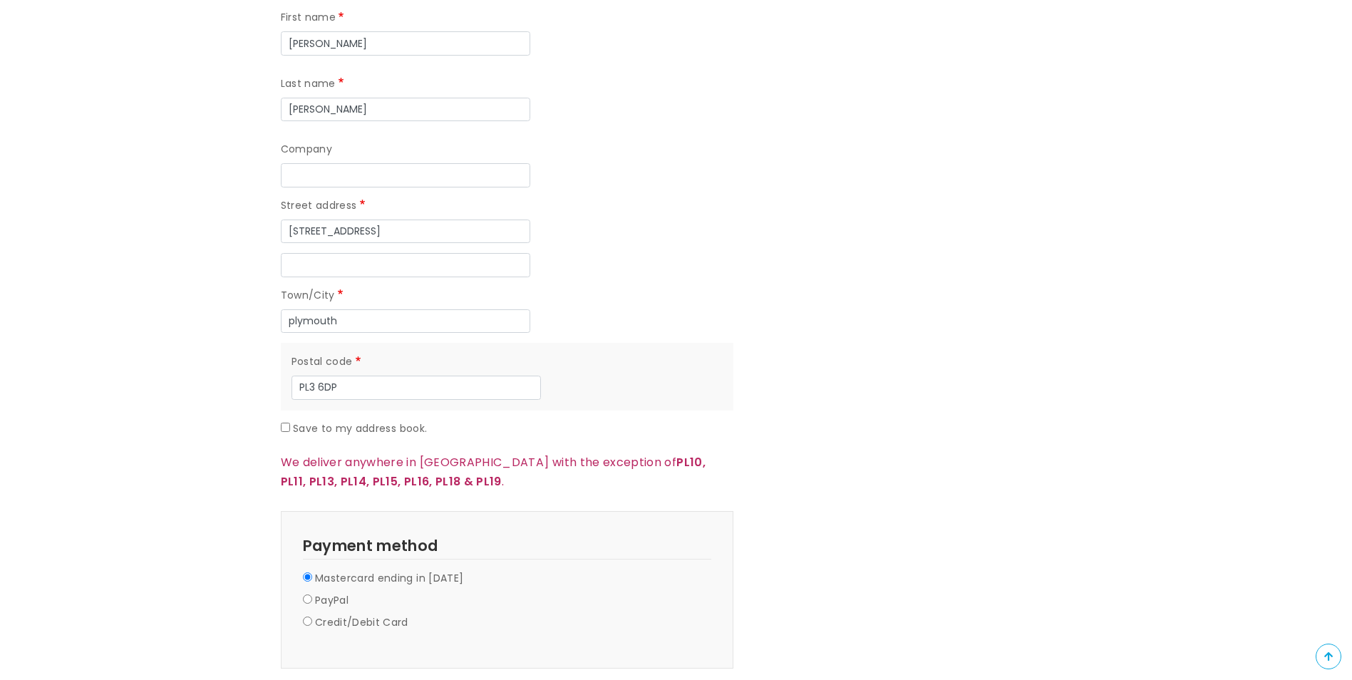
scroll to position [1069, 0]
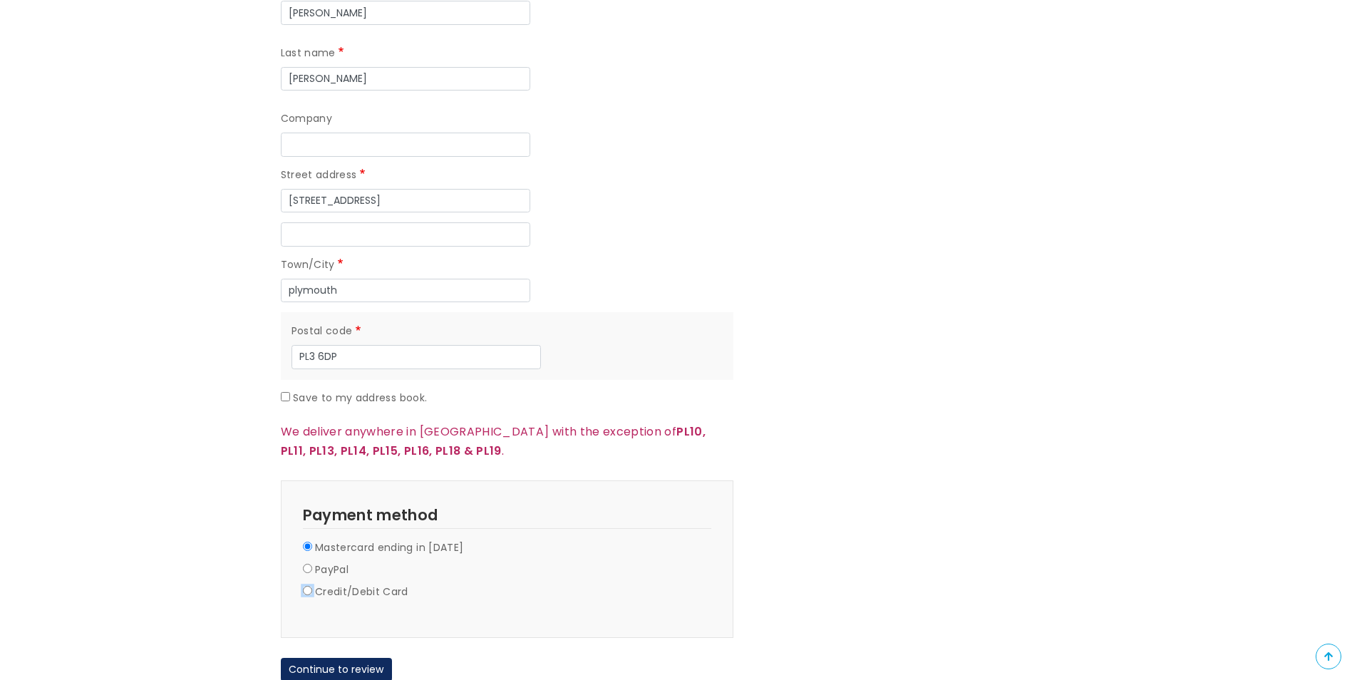
click at [309, 586] on input "Credit/Debit Card" at bounding box center [307, 590] width 9 height 9
radio input "true"
click at [338, 634] on div at bounding box center [451, 648] width 296 height 28
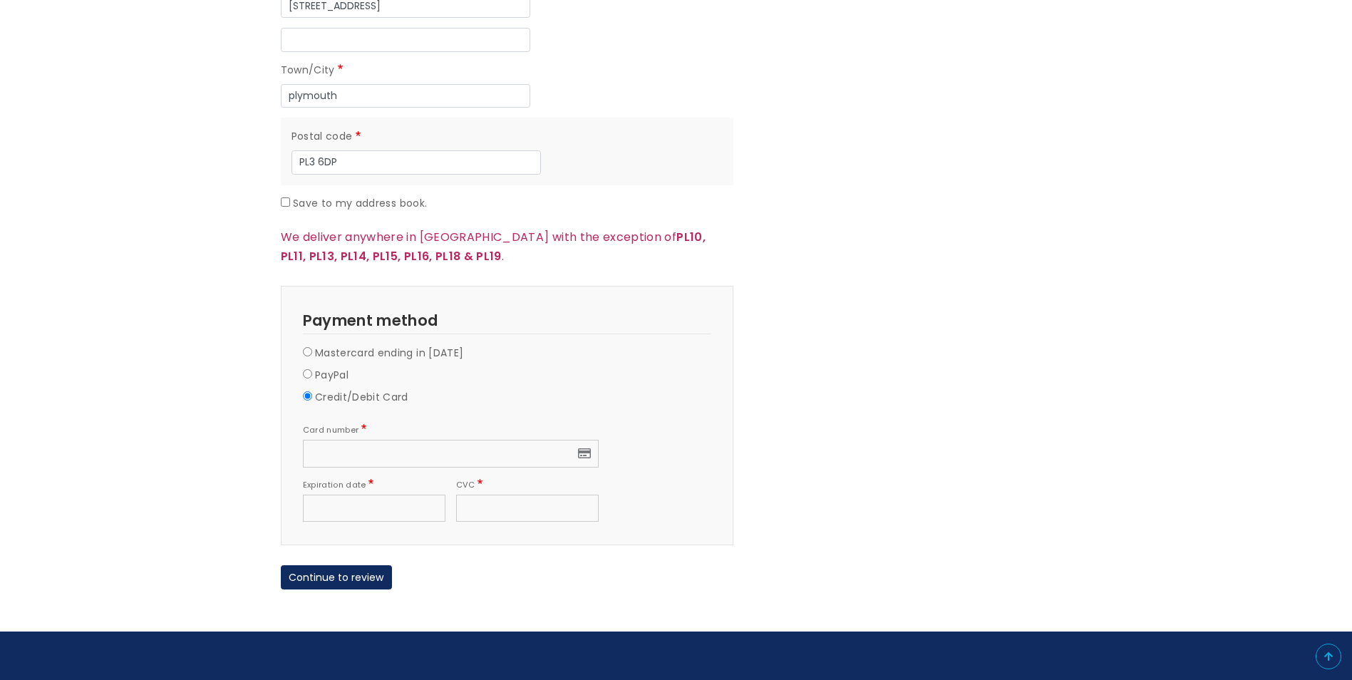
scroll to position [1283, 0]
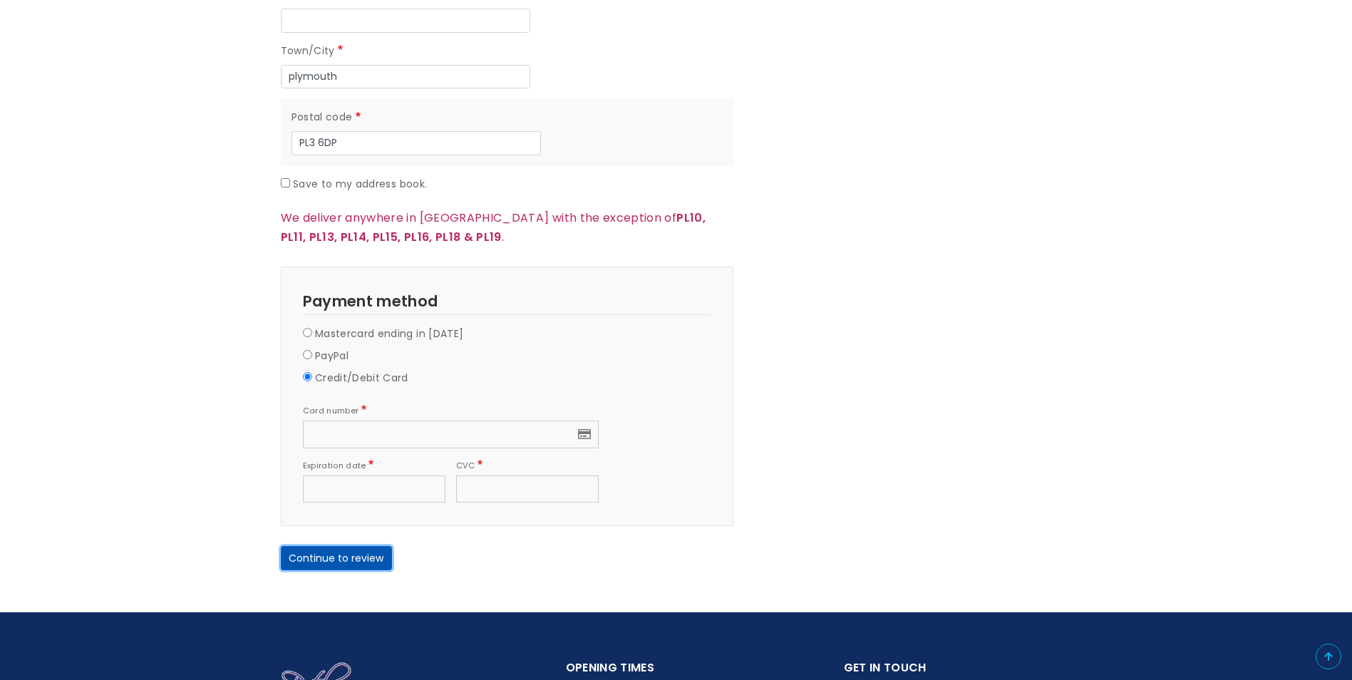
click at [341, 546] on button "Continue to review" at bounding box center [336, 558] width 111 height 24
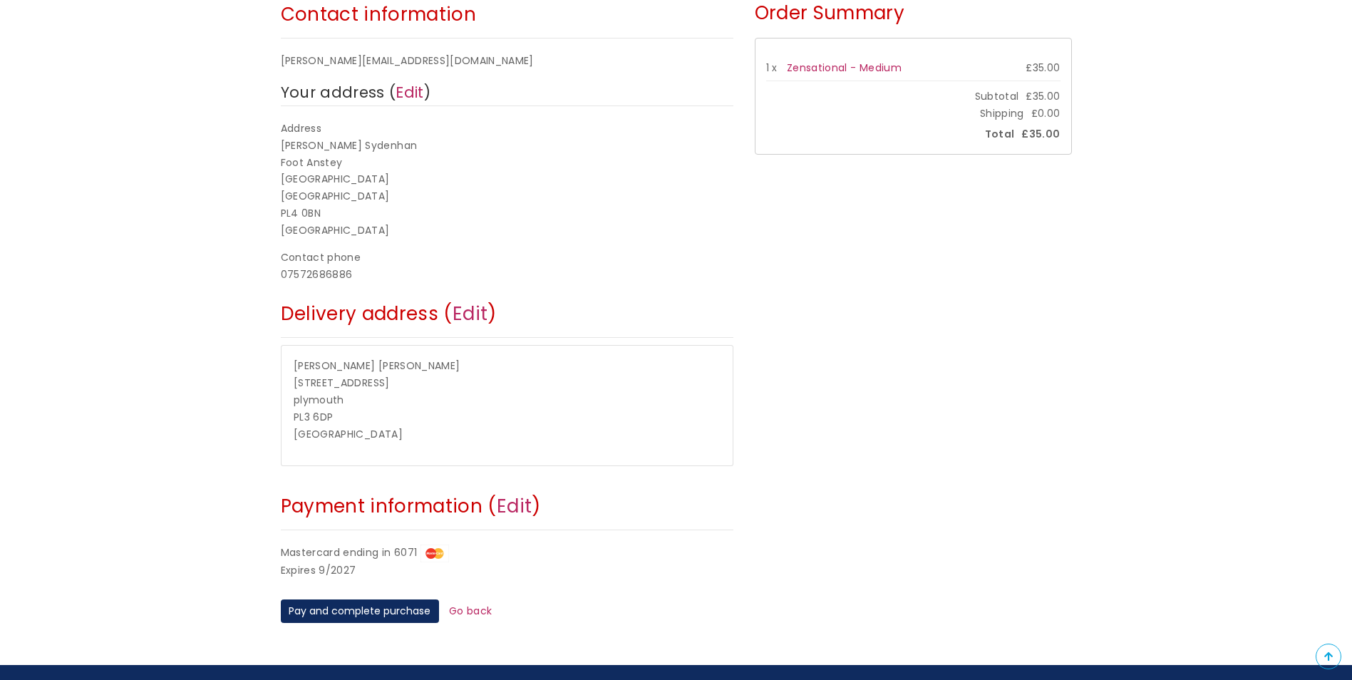
scroll to position [285, 0]
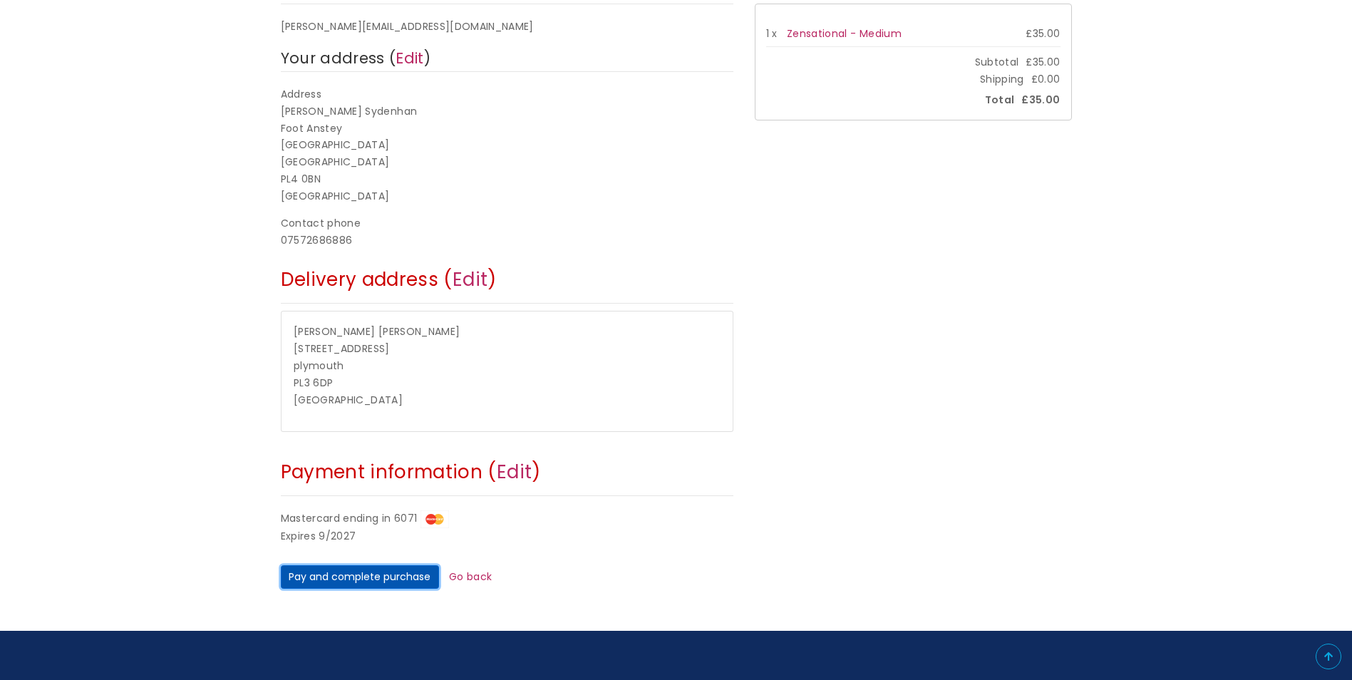
click at [382, 577] on button "Pay and complete purchase" at bounding box center [360, 577] width 158 height 24
